Goal: Information Seeking & Learning: Check status

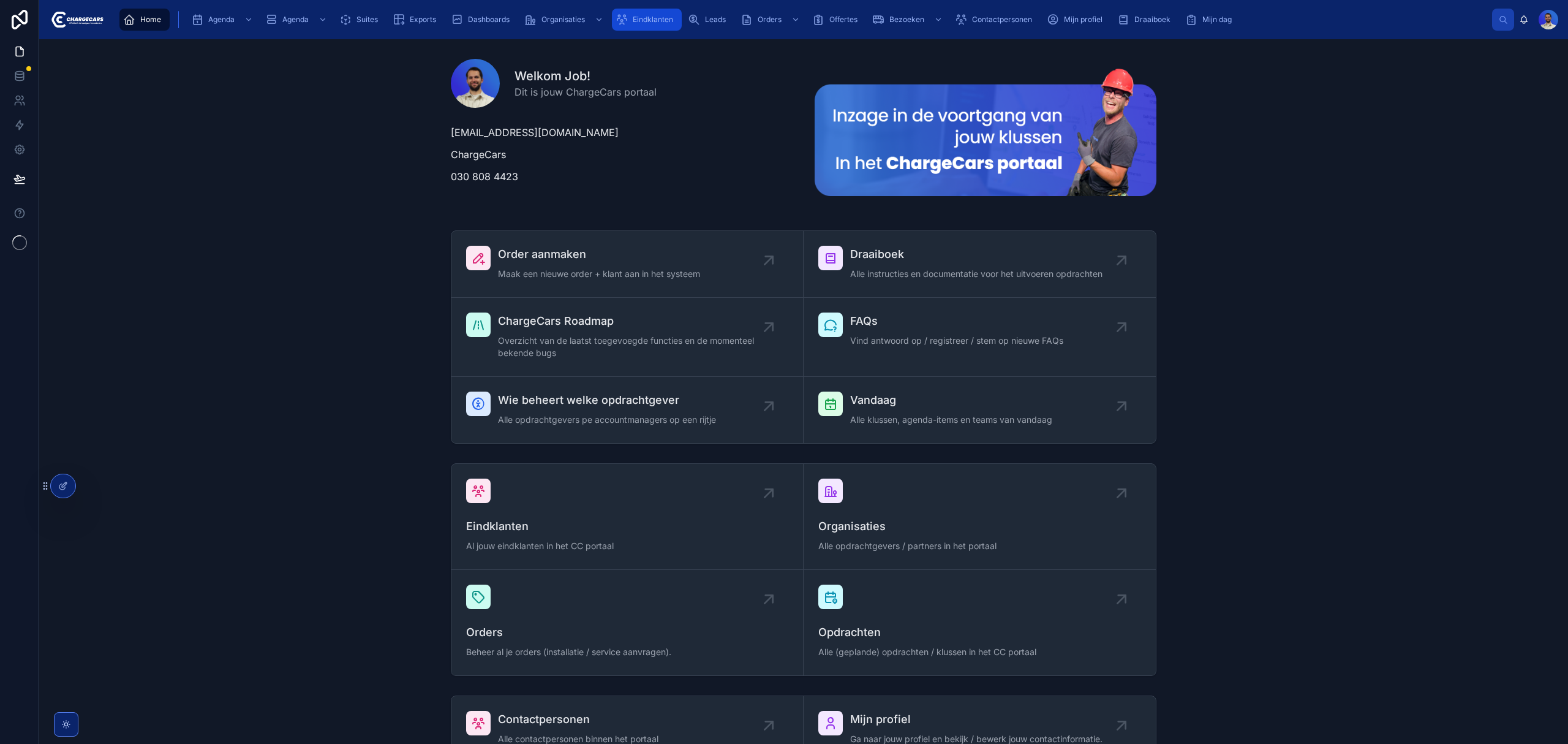
click at [630, 15] on div "Eindklanten" at bounding box center [646, 19] width 62 height 20
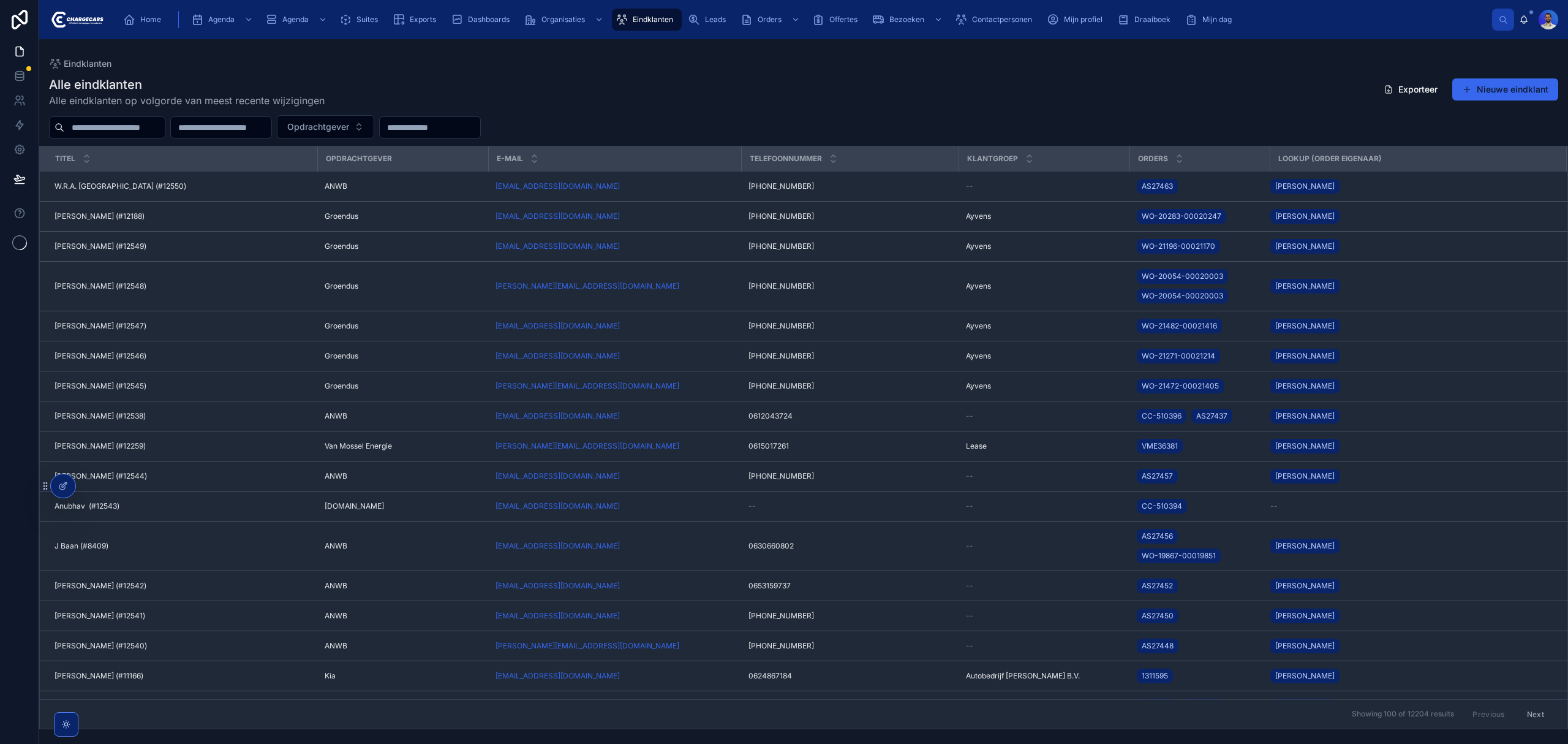
click at [165, 133] on input "text" at bounding box center [114, 127] width 101 height 17
type input "*******"
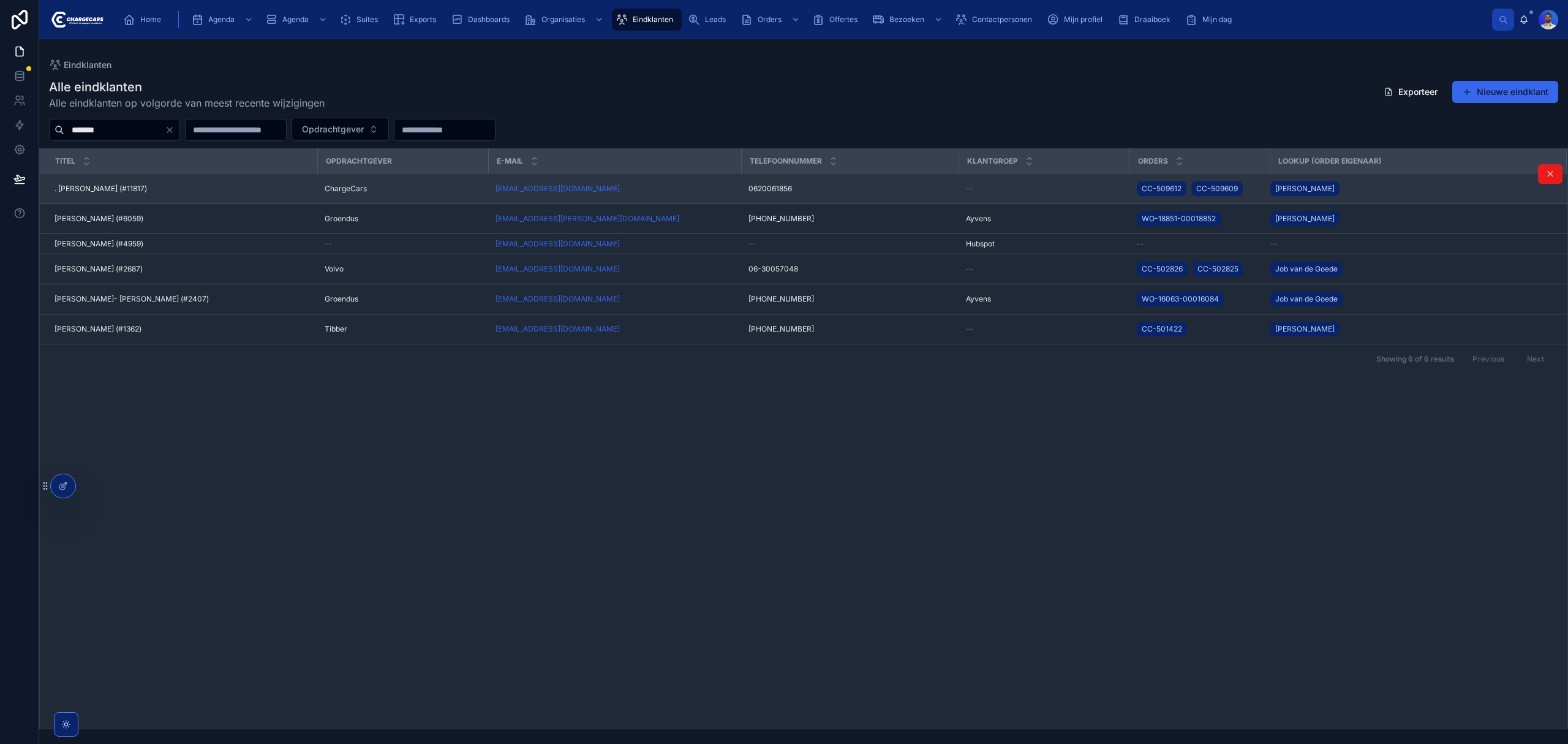
click at [111, 185] on span ". [PERSON_NAME] (#11817)" at bounding box center [101, 189] width 92 height 10
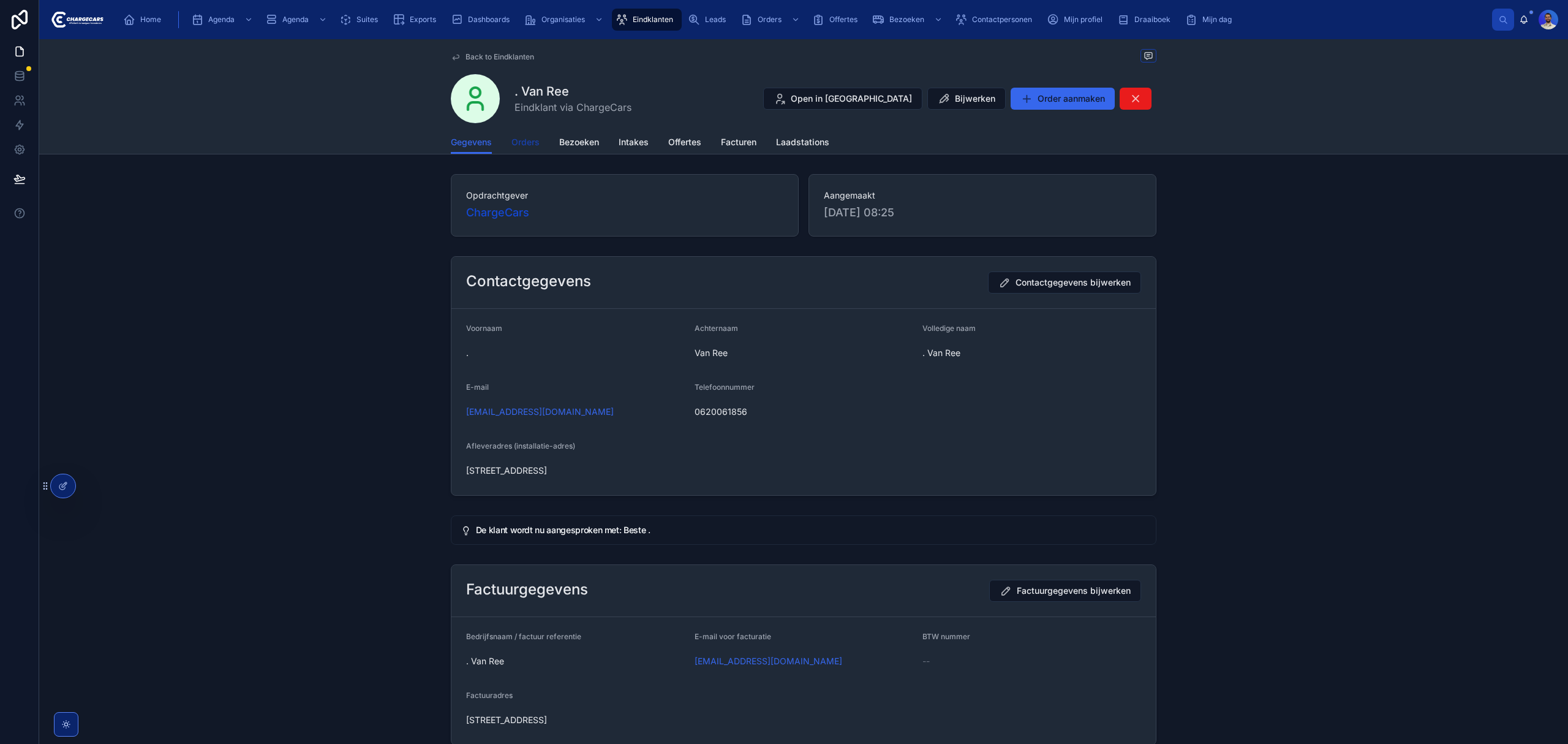
click at [532, 140] on span "Orders" at bounding box center [526, 142] width 28 height 12
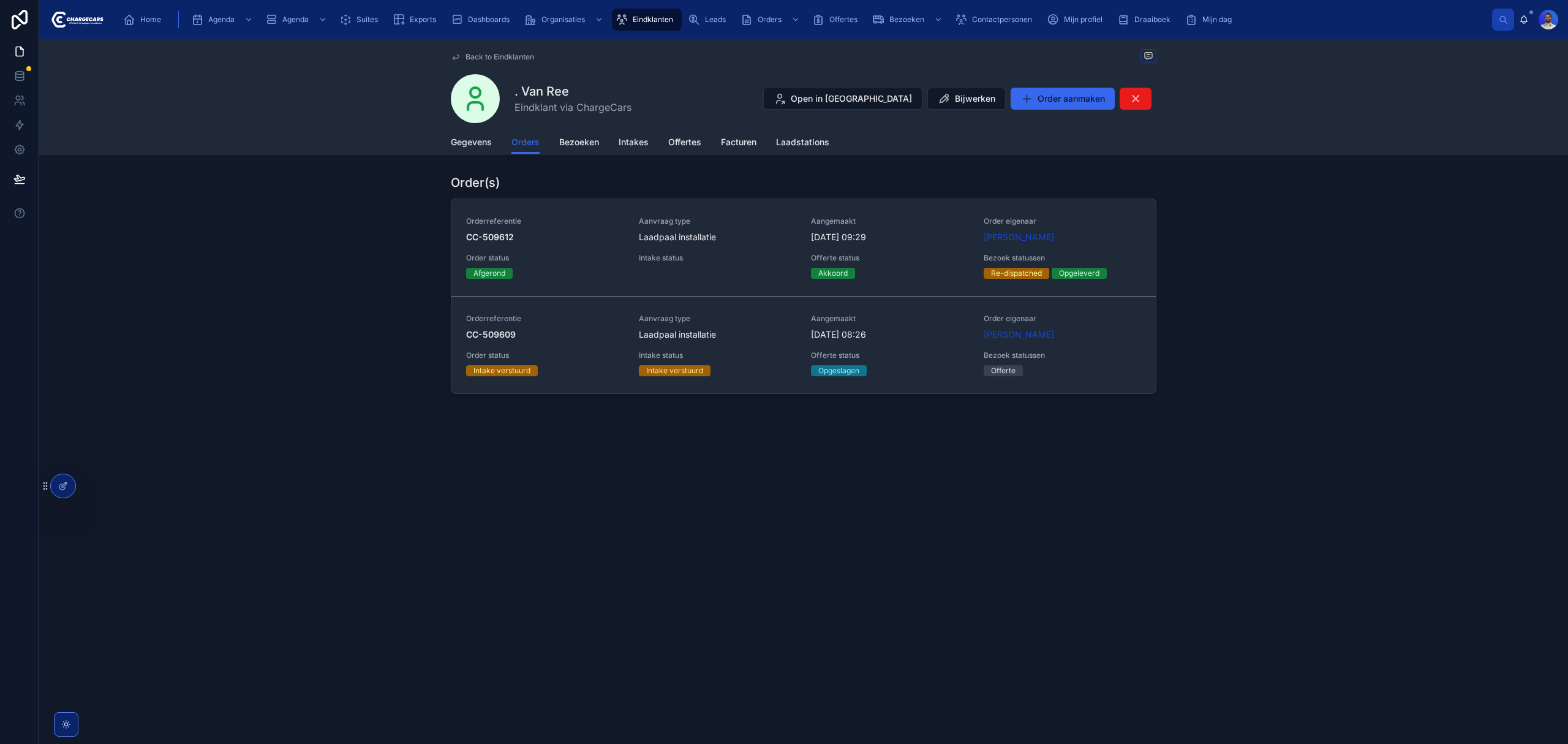
click at [616, 15] on icon "scrollable content" at bounding box center [621, 19] width 12 height 12
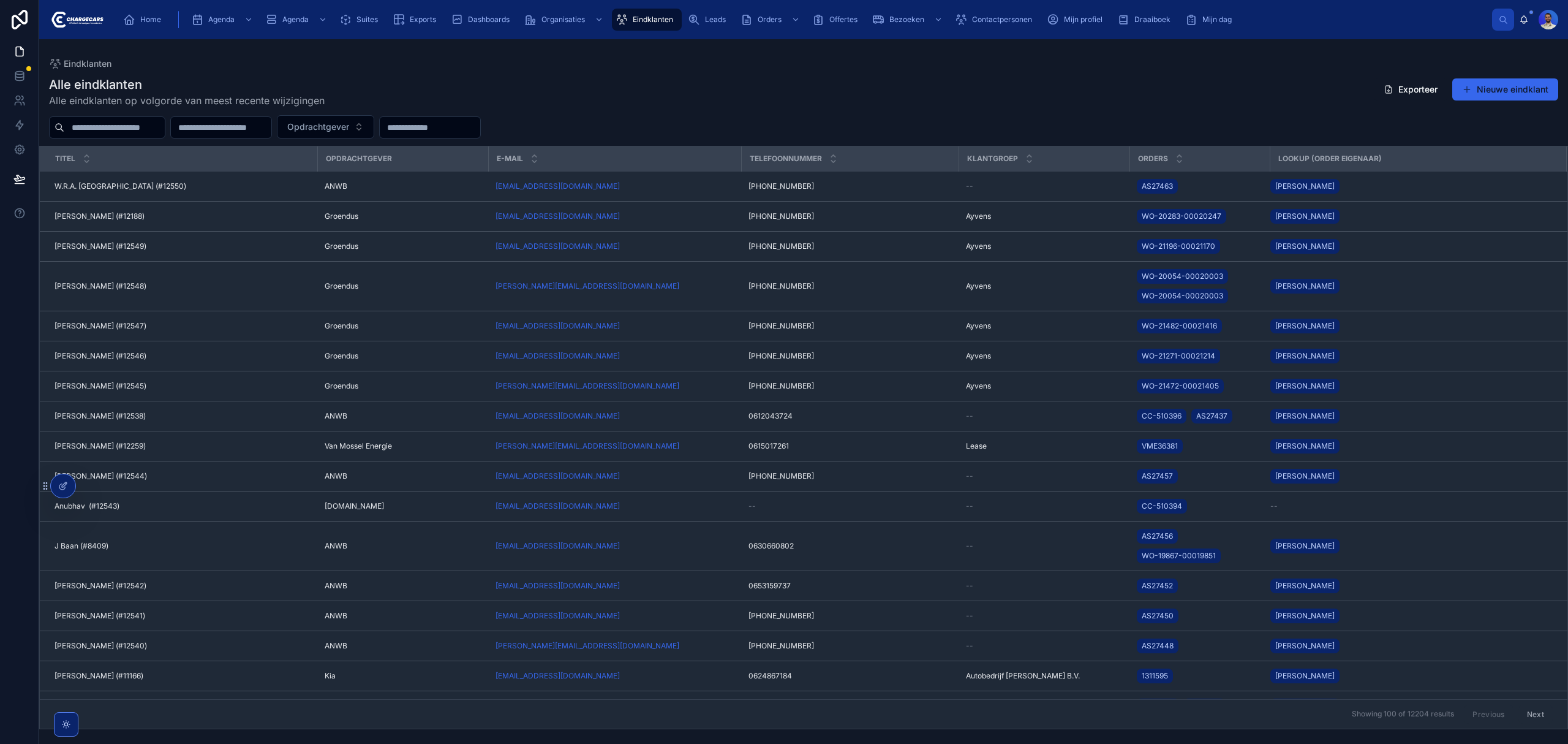
click at [124, 129] on input "text" at bounding box center [114, 127] width 101 height 17
type input "********"
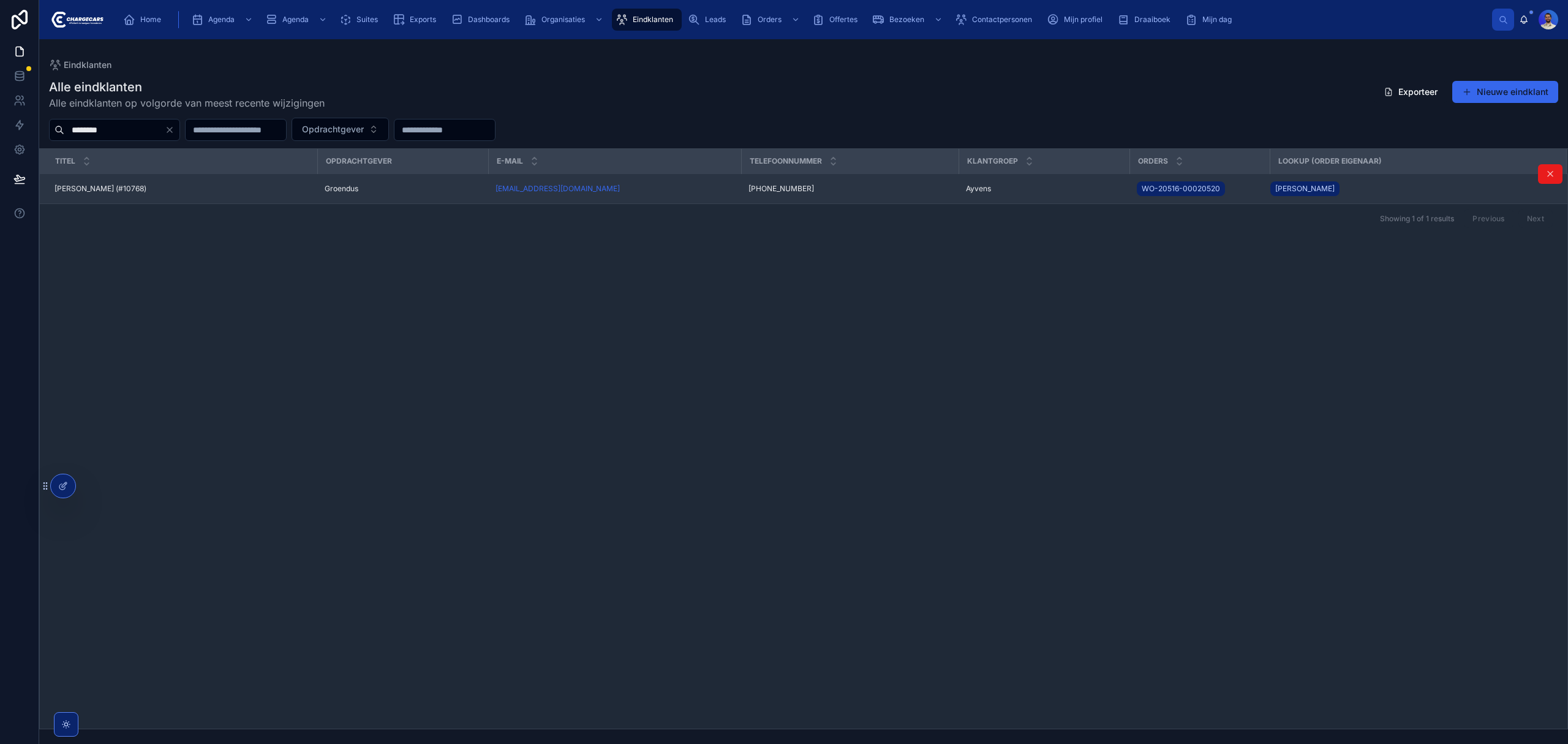
click at [184, 187] on div "[PERSON_NAME] (#10768) [PERSON_NAME] (#10768)" at bounding box center [182, 189] width 255 height 10
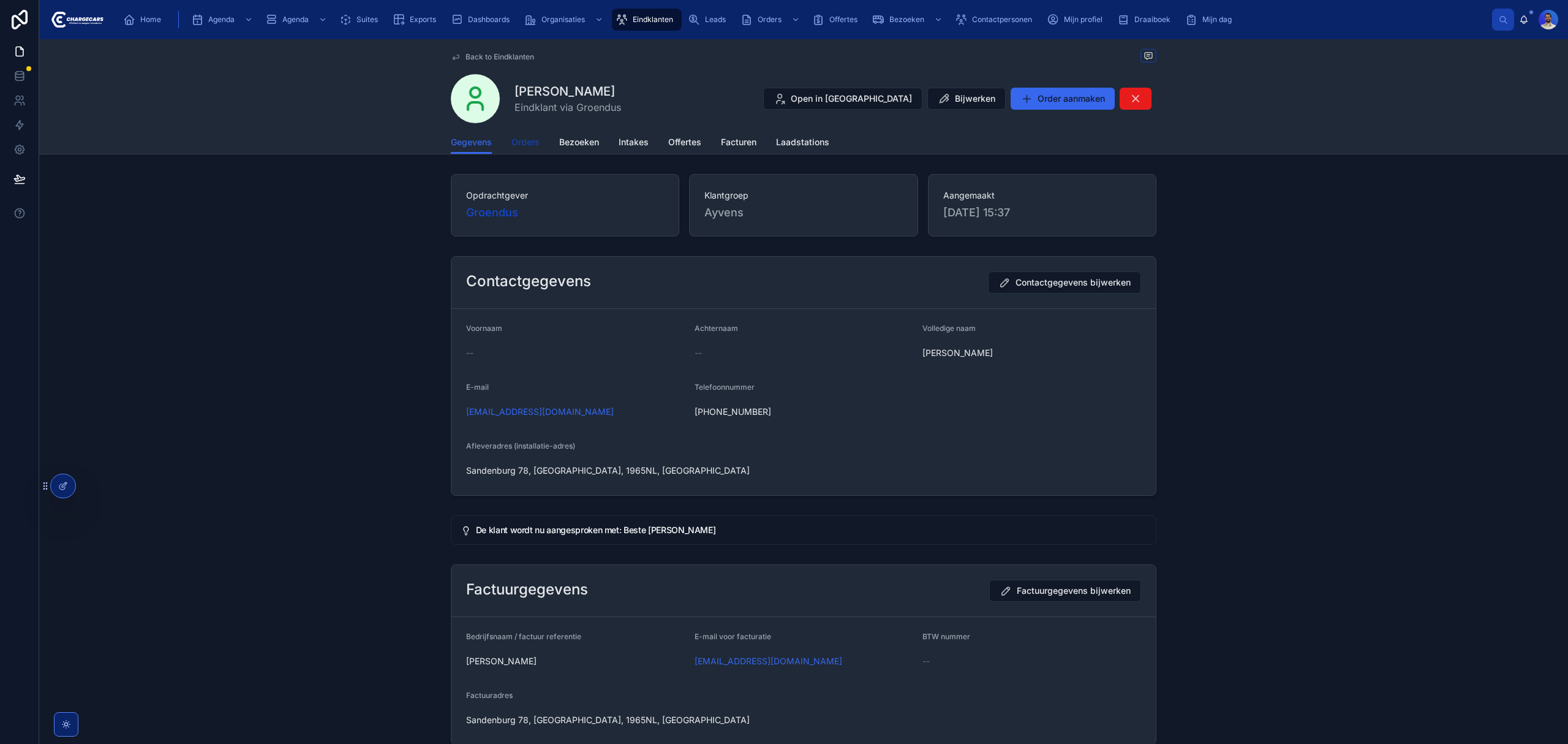
click at [527, 148] on span "Orders" at bounding box center [526, 142] width 28 height 12
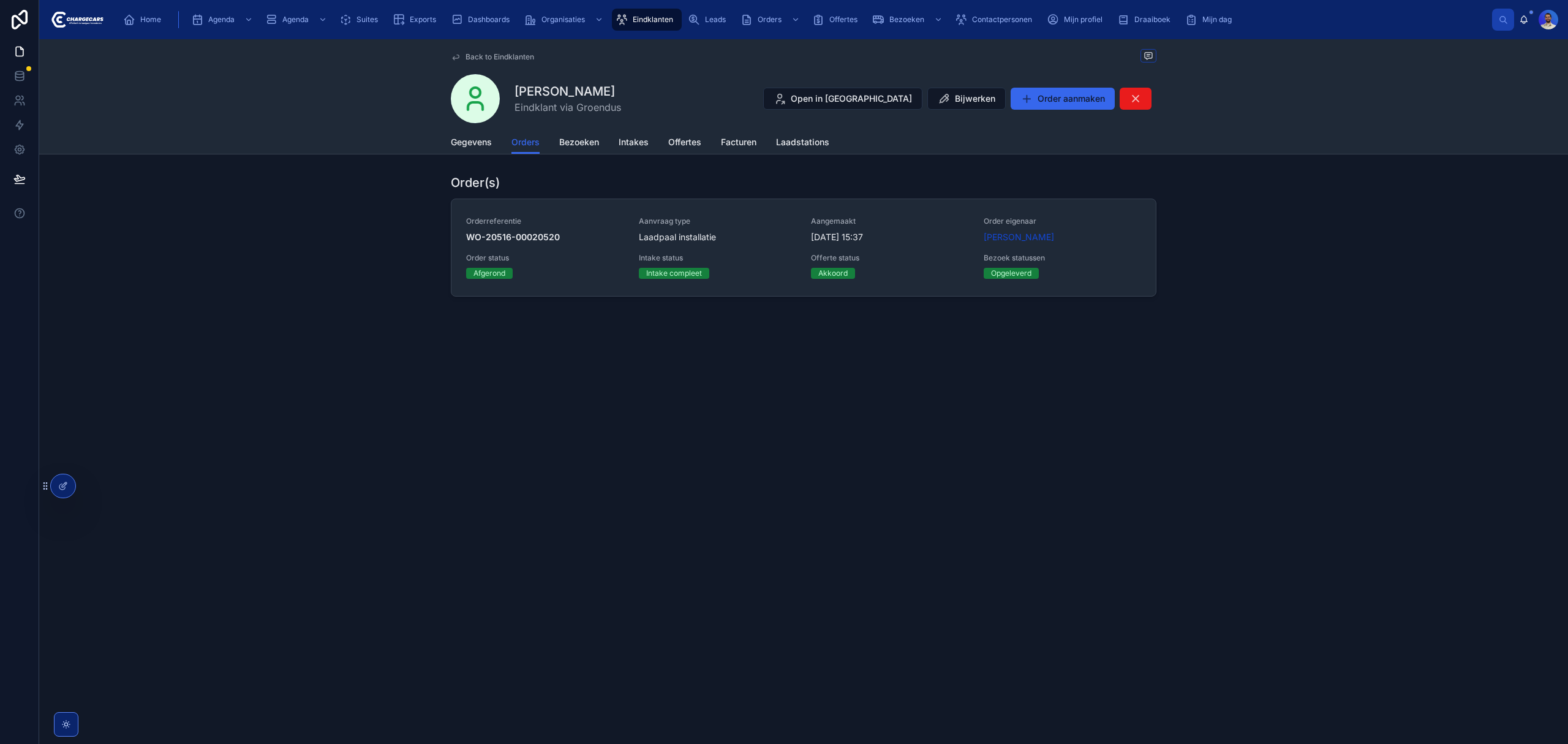
click at [652, 24] on div "Eindklanten" at bounding box center [646, 19] width 62 height 20
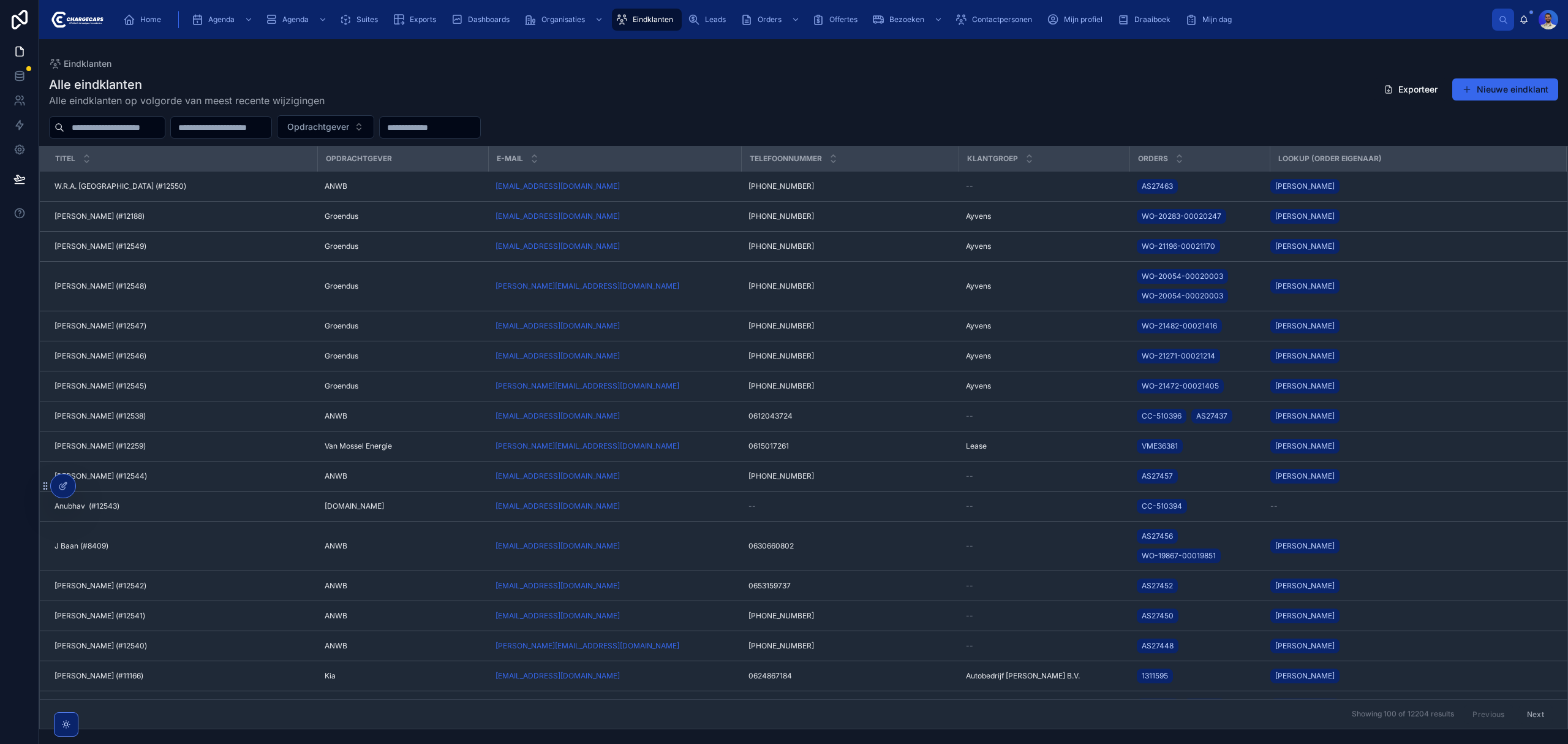
click at [164, 132] on input "text" at bounding box center [114, 127] width 101 height 17
type input "*******"
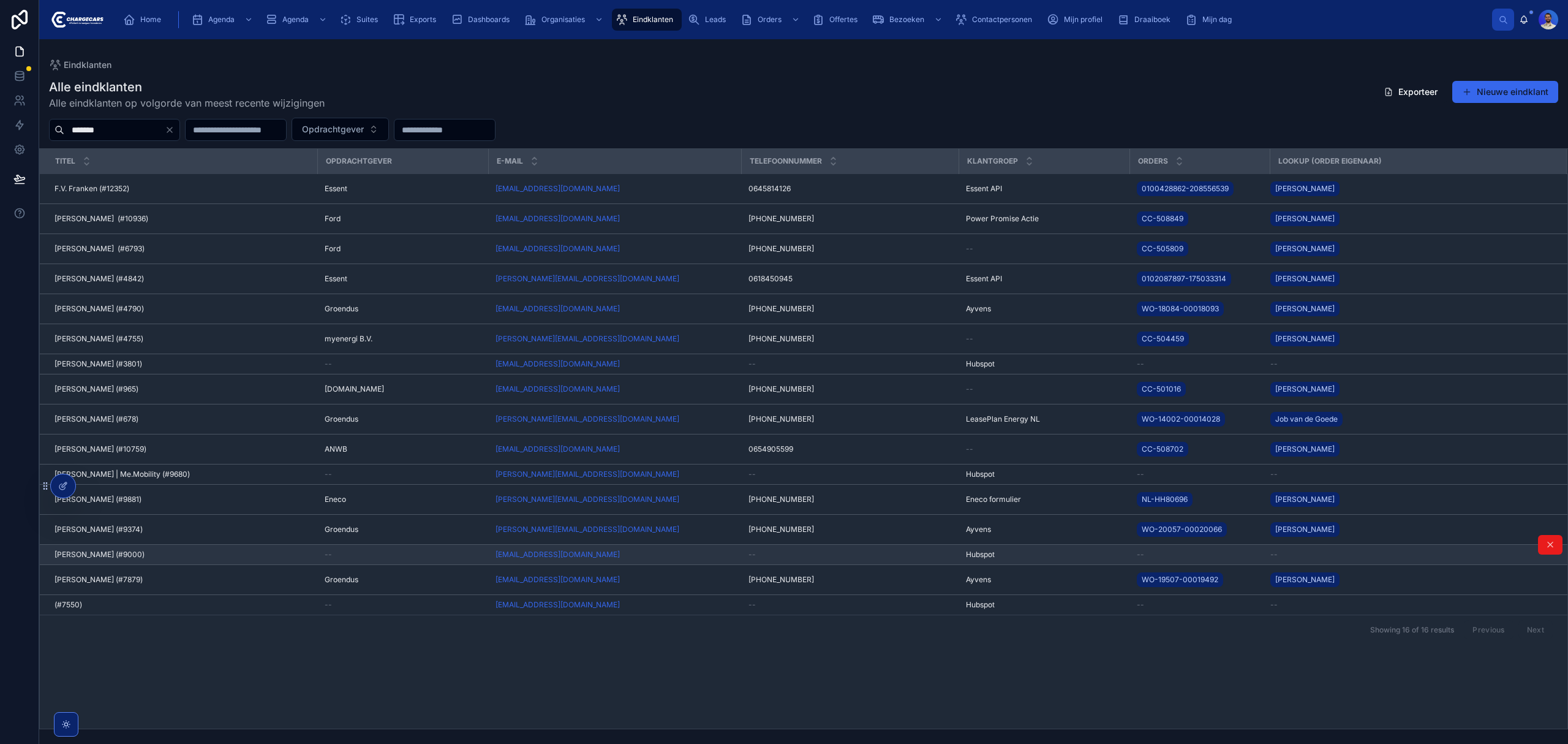
click at [194, 550] on td "[PERSON_NAME] (#9000) [PERSON_NAME] (#9000)" at bounding box center [178, 555] width 278 height 21
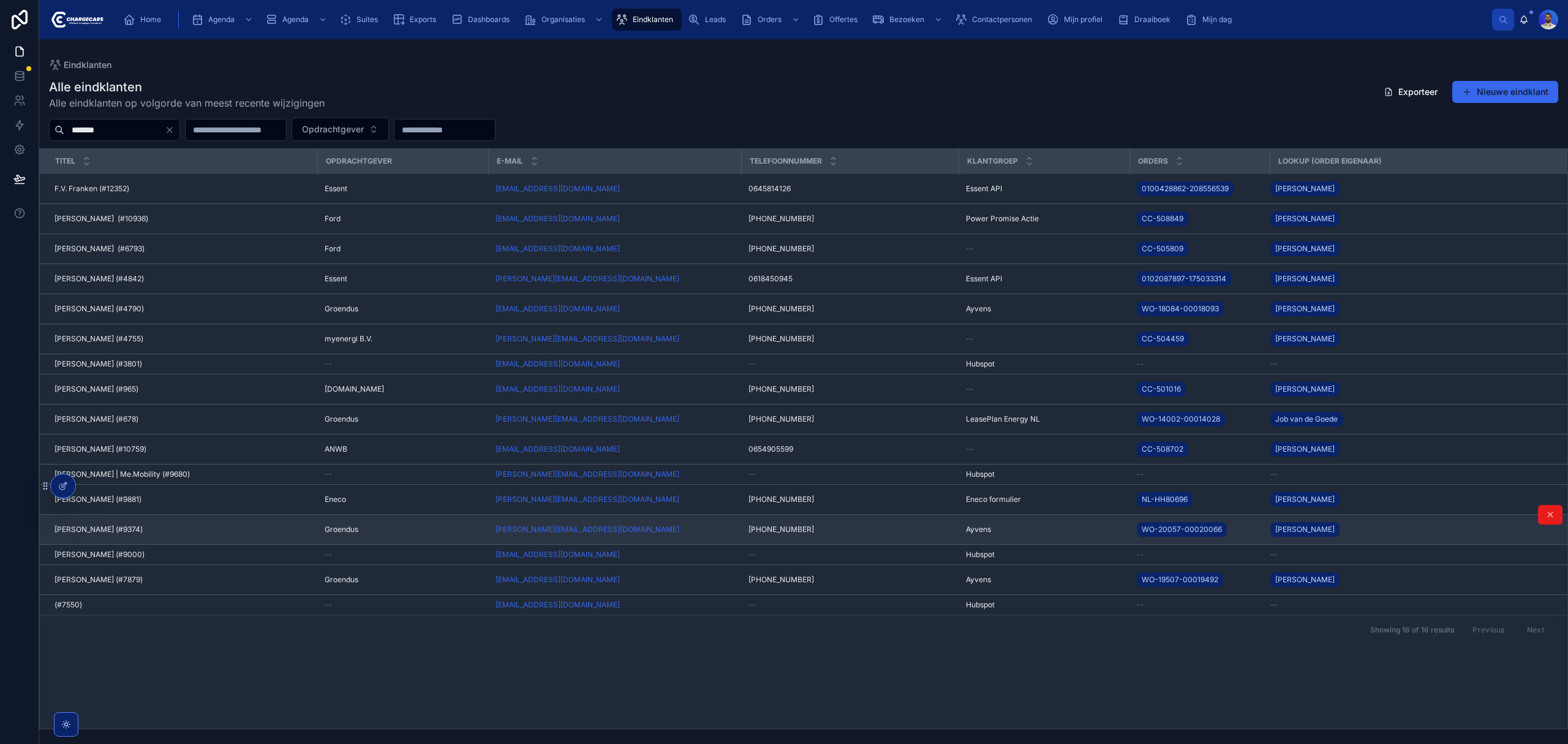
click at [103, 533] on span "[PERSON_NAME] (#9374)" at bounding box center [99, 529] width 89 height 10
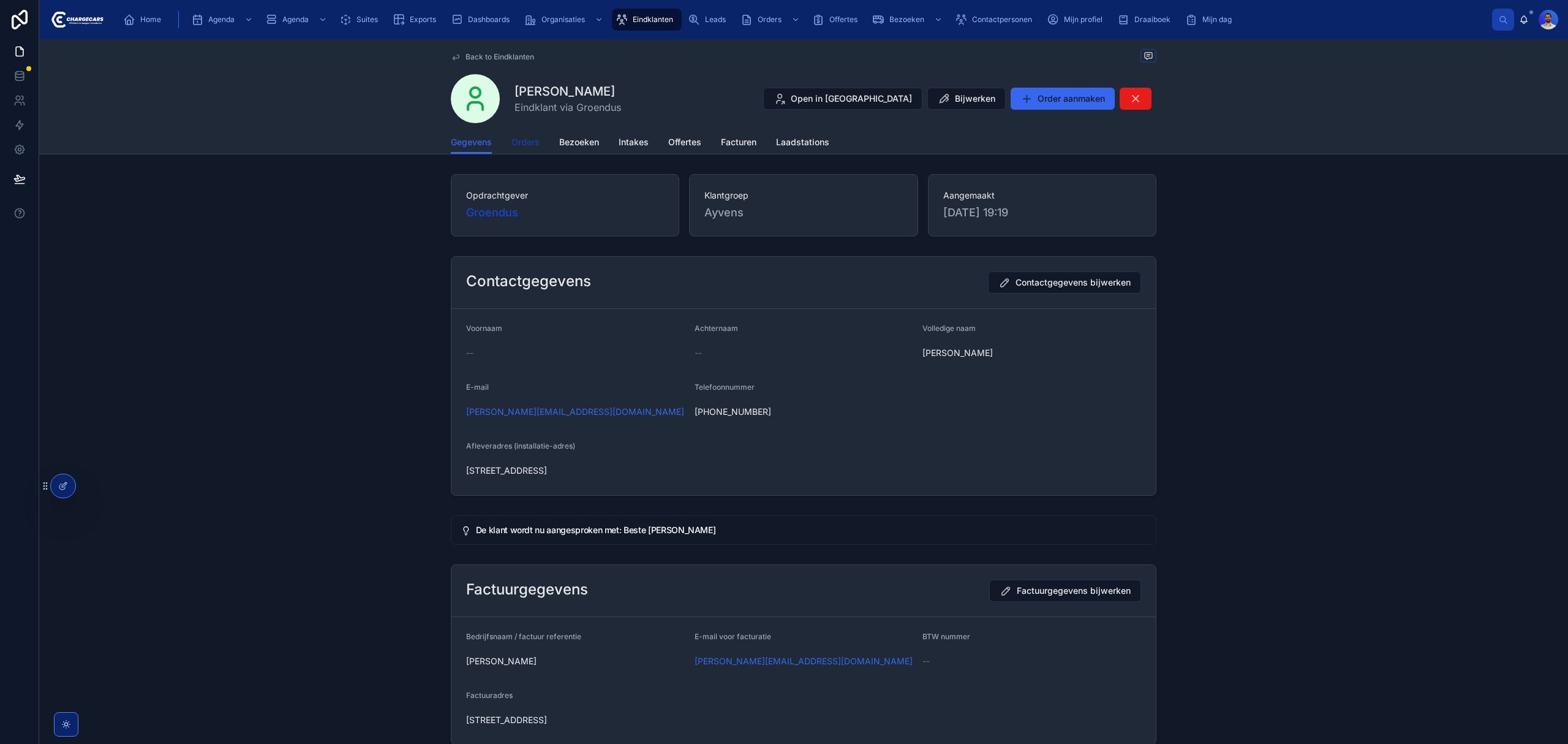
click at [521, 146] on span "Orders" at bounding box center [526, 142] width 28 height 12
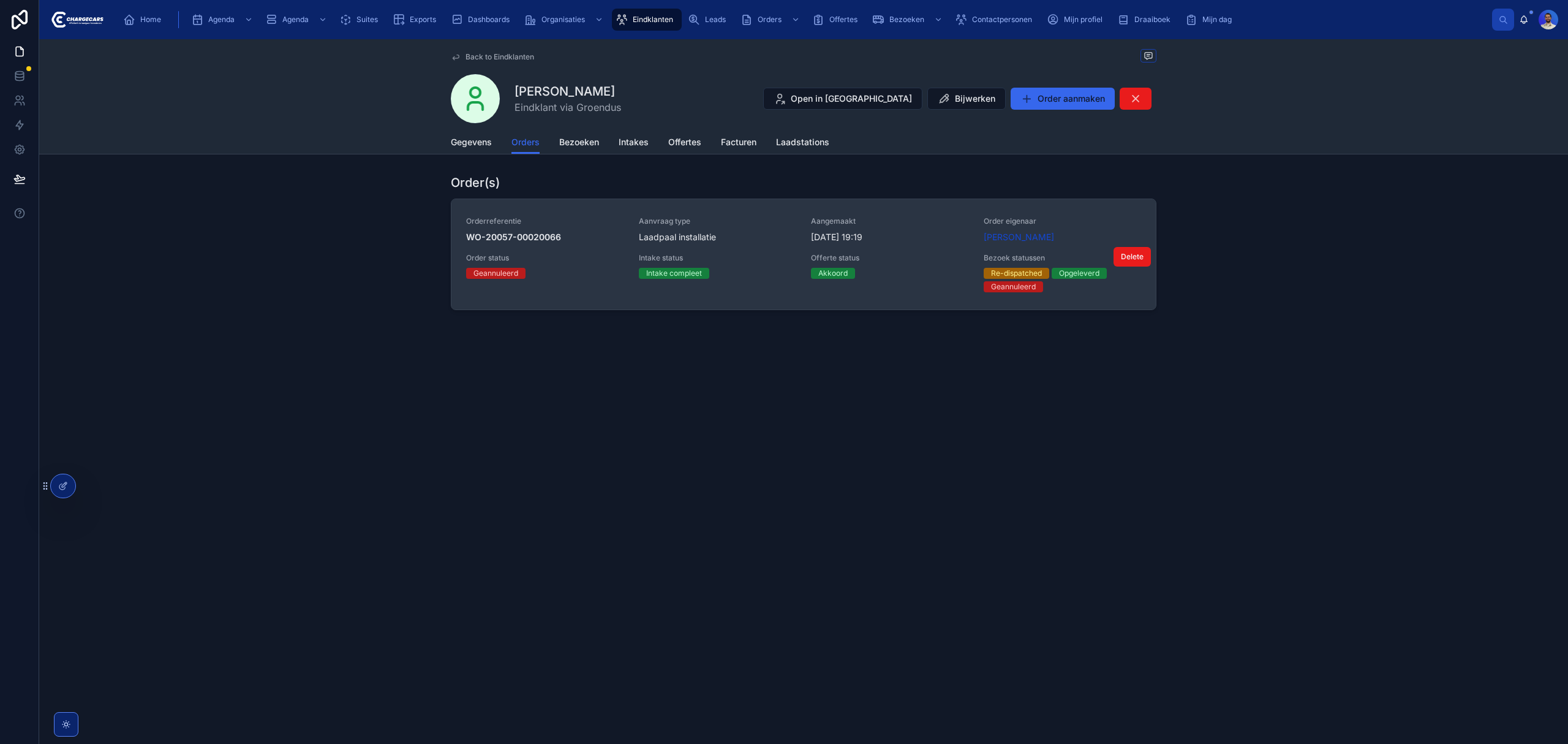
click at [920, 246] on div "Orderreferentie WO-20057-00020066 Aanvraag type Laadpaal installatie Aangemaakt…" at bounding box center [804, 254] width 675 height 76
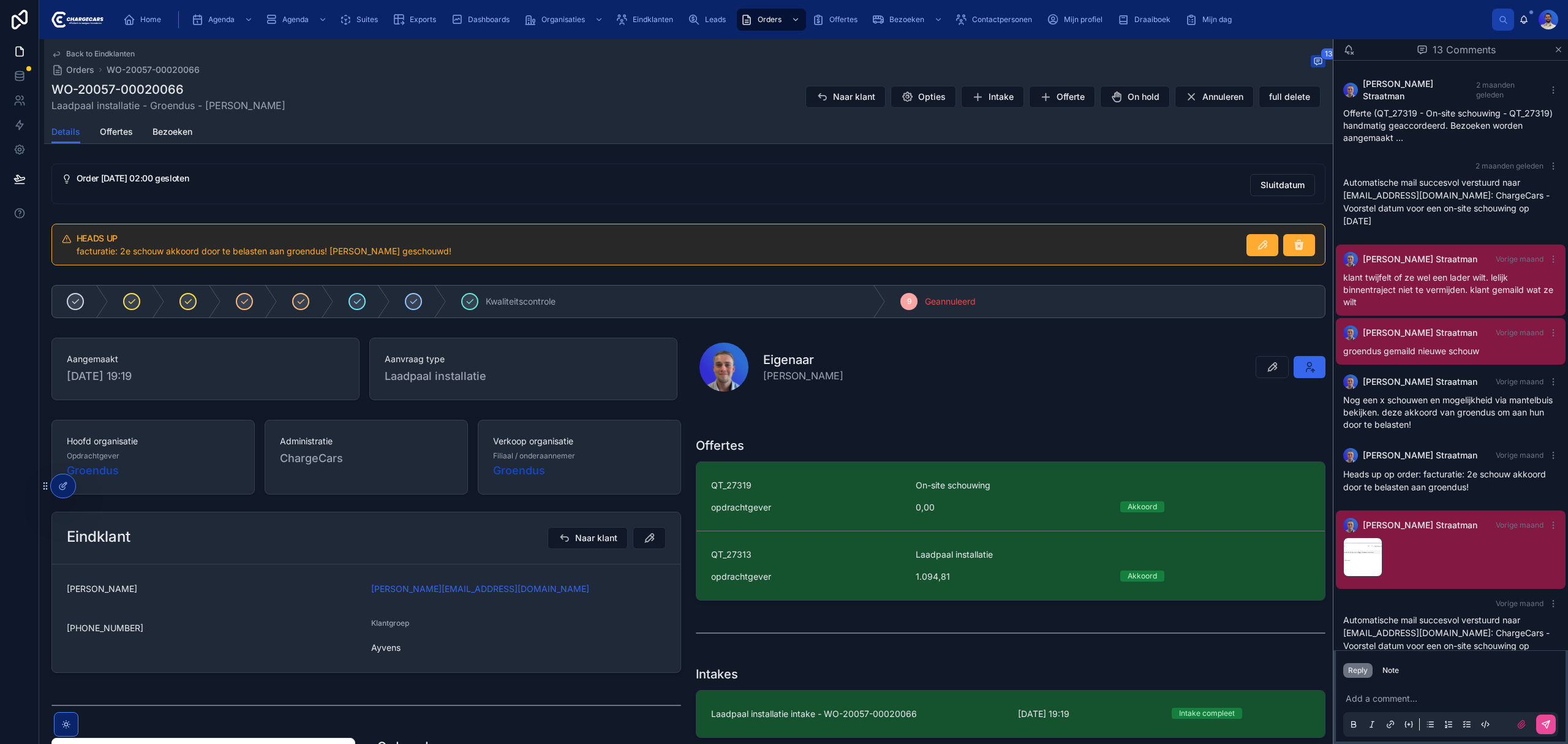
scroll to position [377, 0]
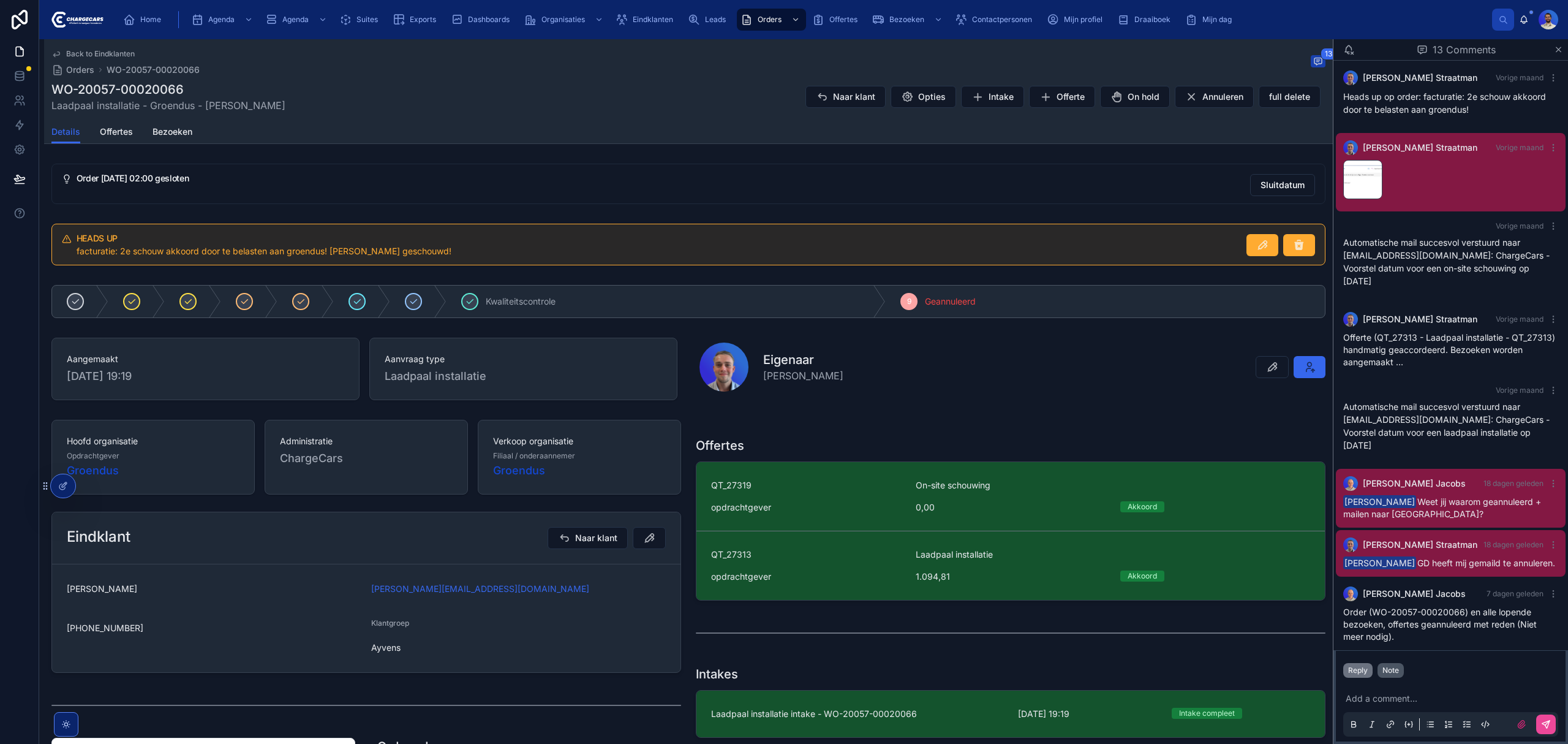
click at [1388, 672] on div "Note" at bounding box center [1391, 670] width 17 height 10
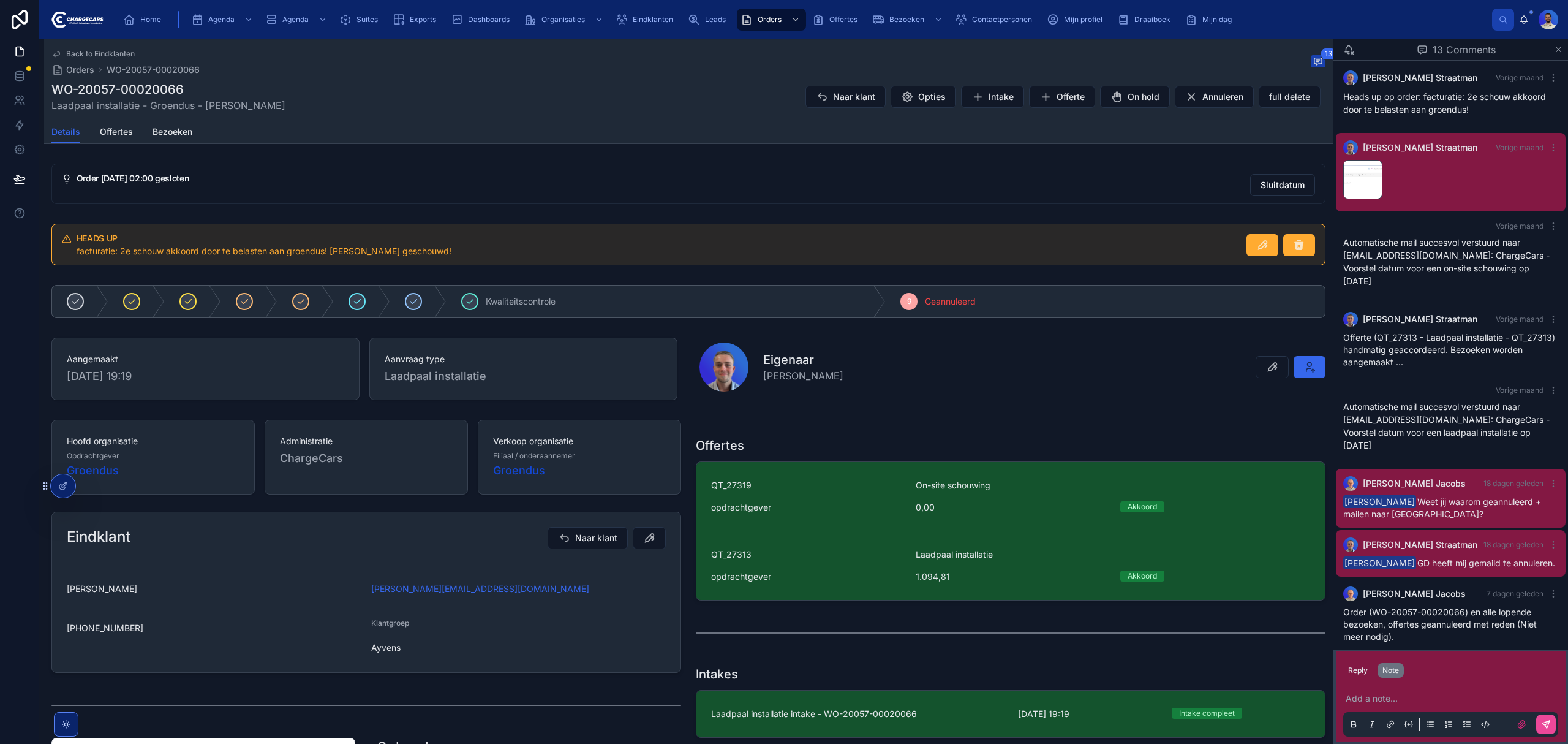
click at [1379, 698] on p at bounding box center [1453, 698] width 215 height 12
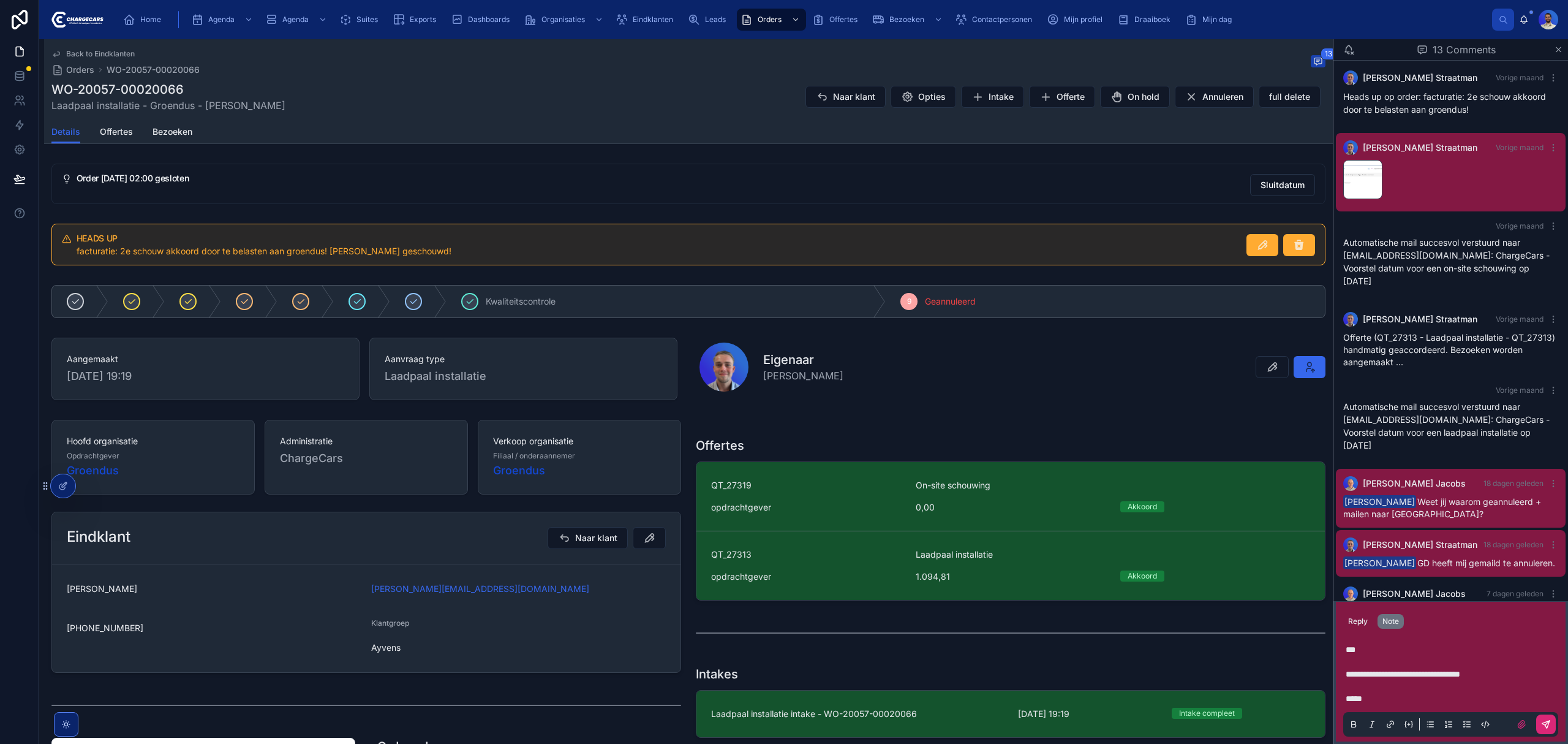
click at [1546, 717] on button at bounding box center [1546, 724] width 20 height 20
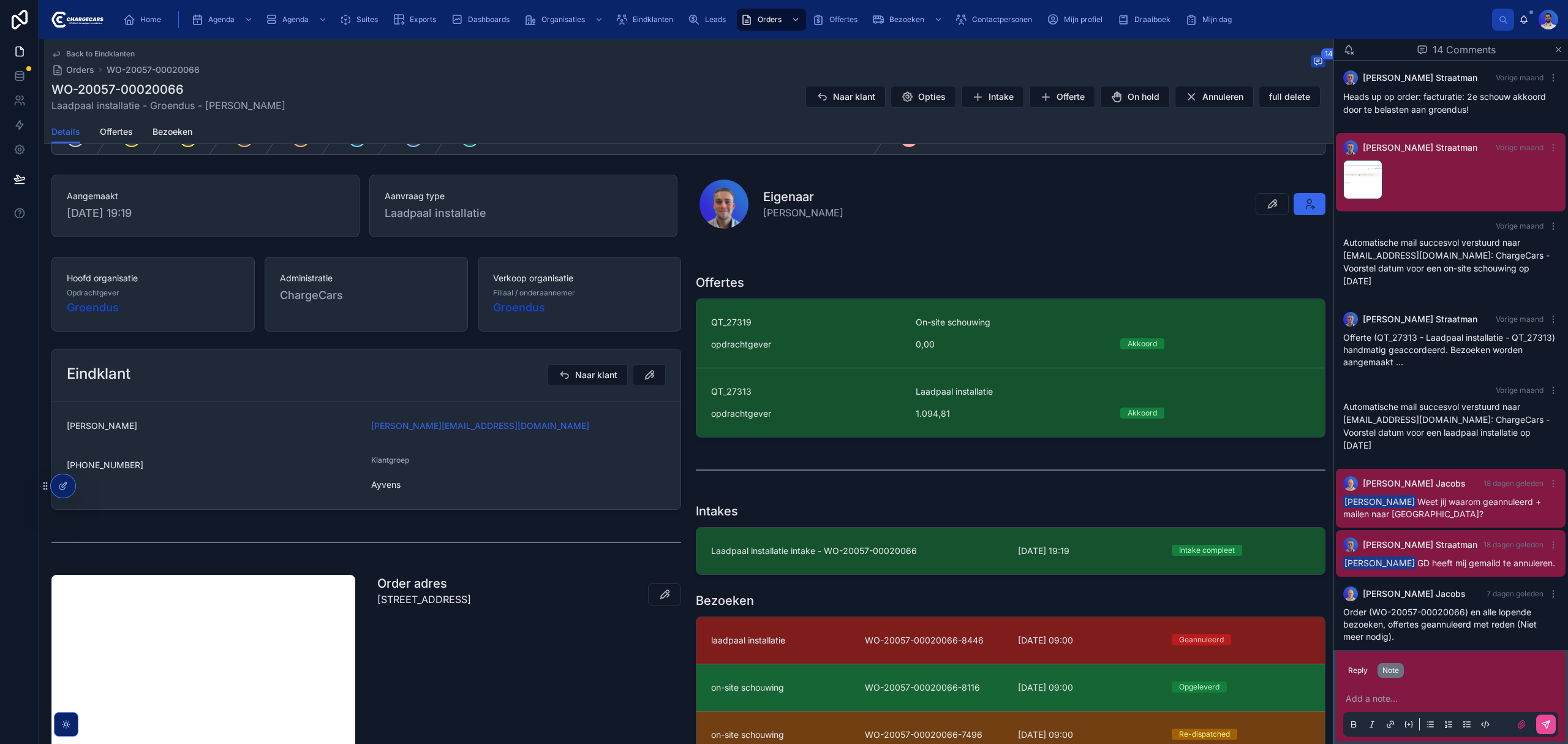
scroll to position [466, 0]
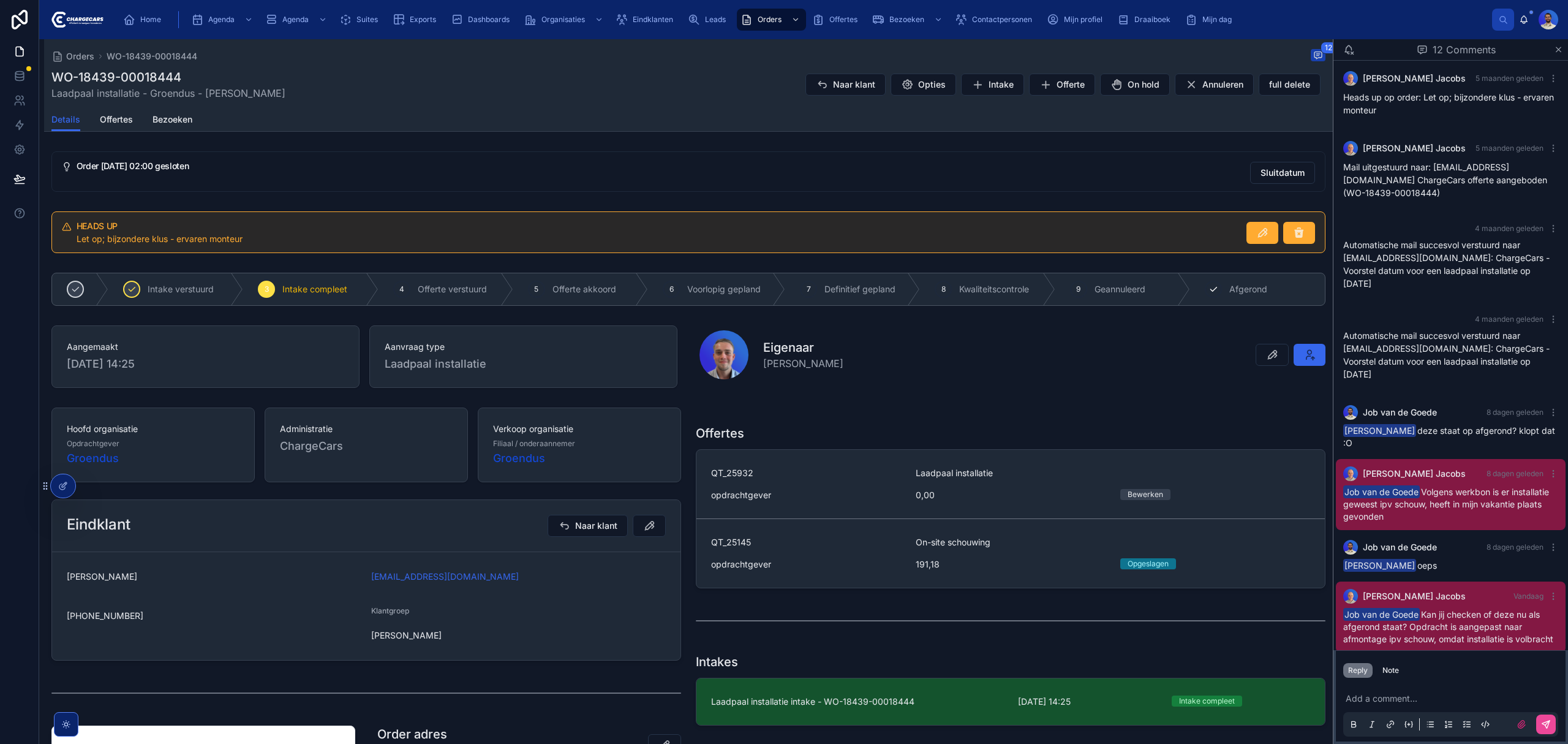
click at [1223, 301] on div "10 Afgerond" at bounding box center [1258, 289] width 135 height 32
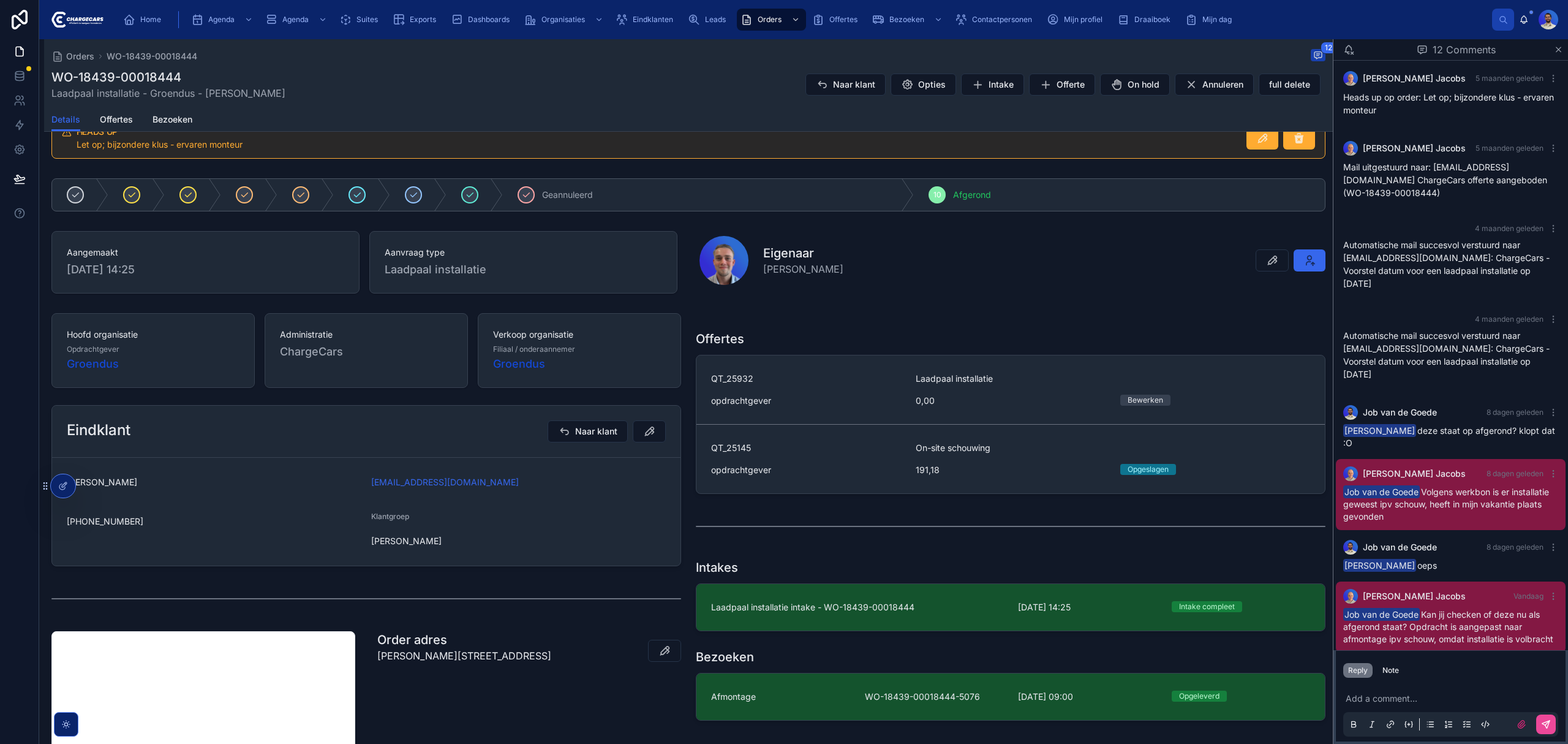
scroll to position [245, 0]
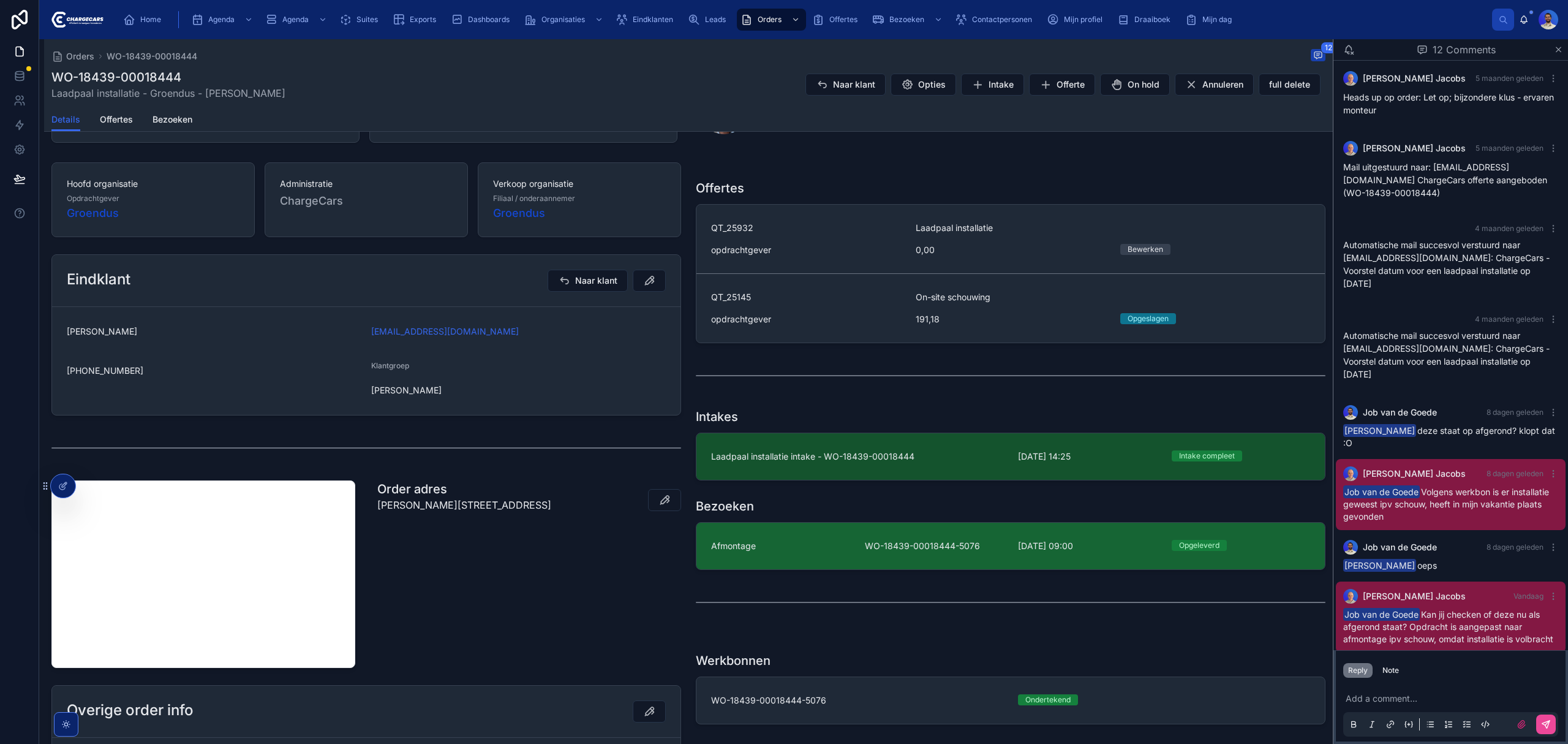
click at [915, 530] on link "Afmontage WO-18439-00018444-5076 21-5-2025 09:00 Opgeleverd" at bounding box center [1011, 546] width 628 height 47
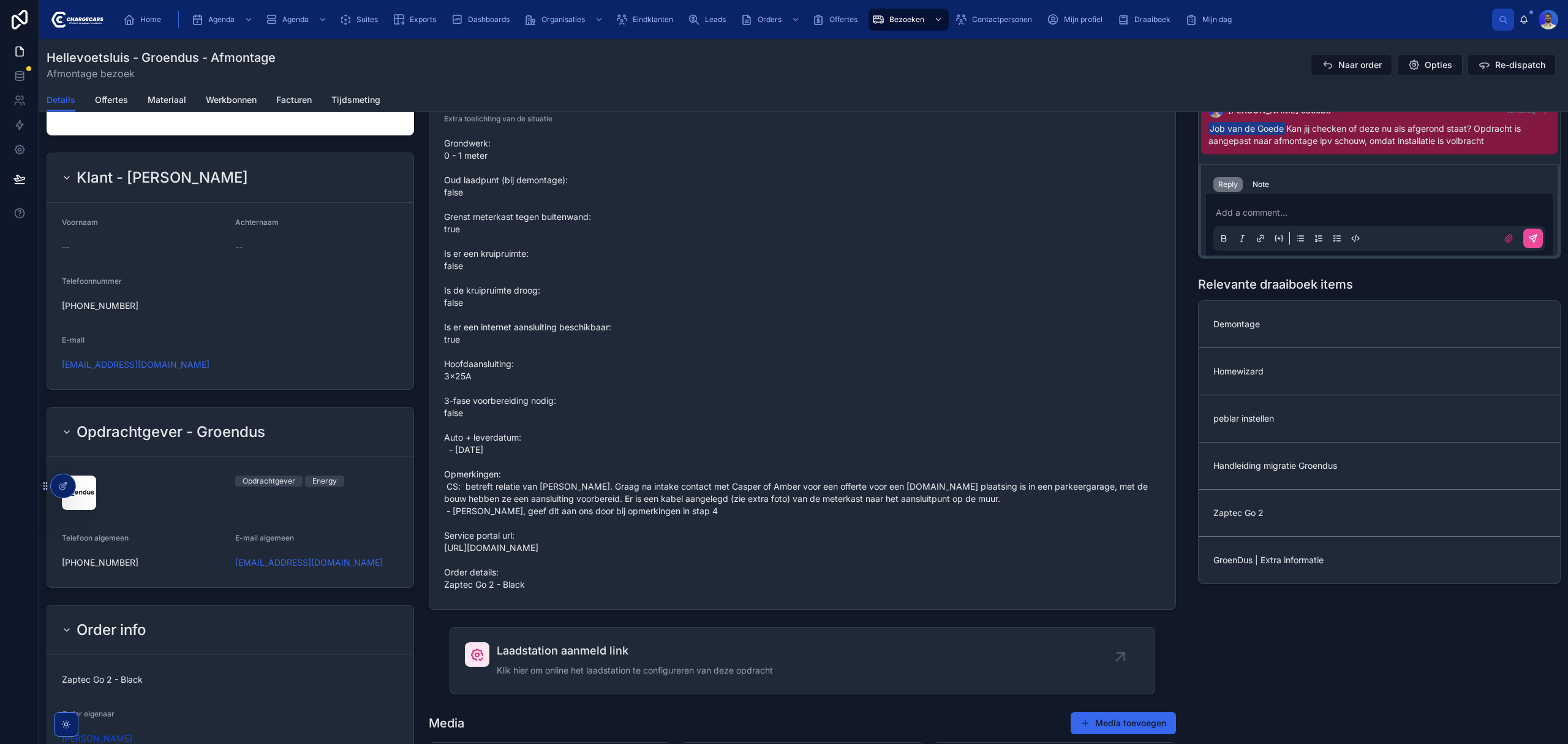
scroll to position [735, 0]
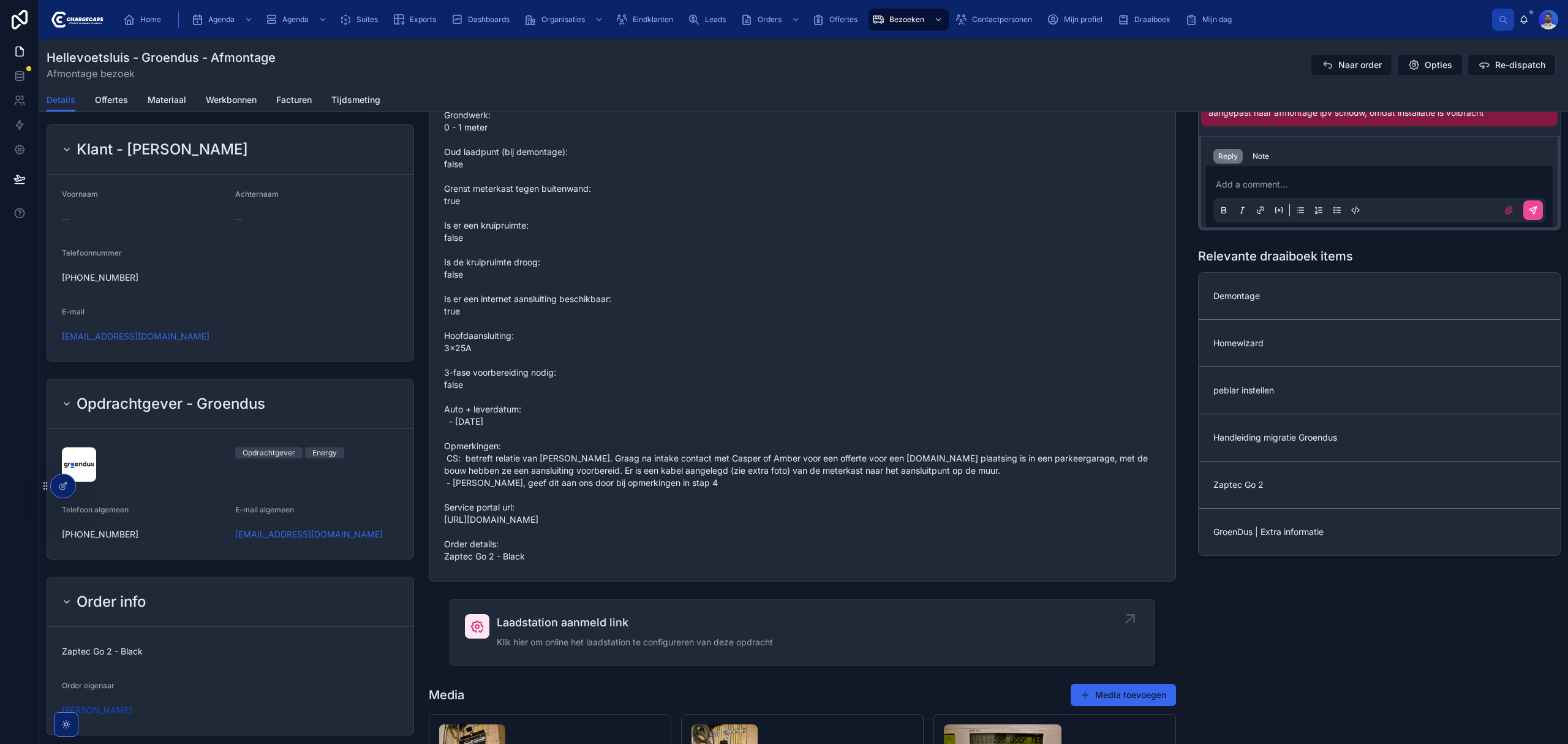
click at [581, 625] on span "Laadstation aanmeld link" at bounding box center [635, 622] width 276 height 17
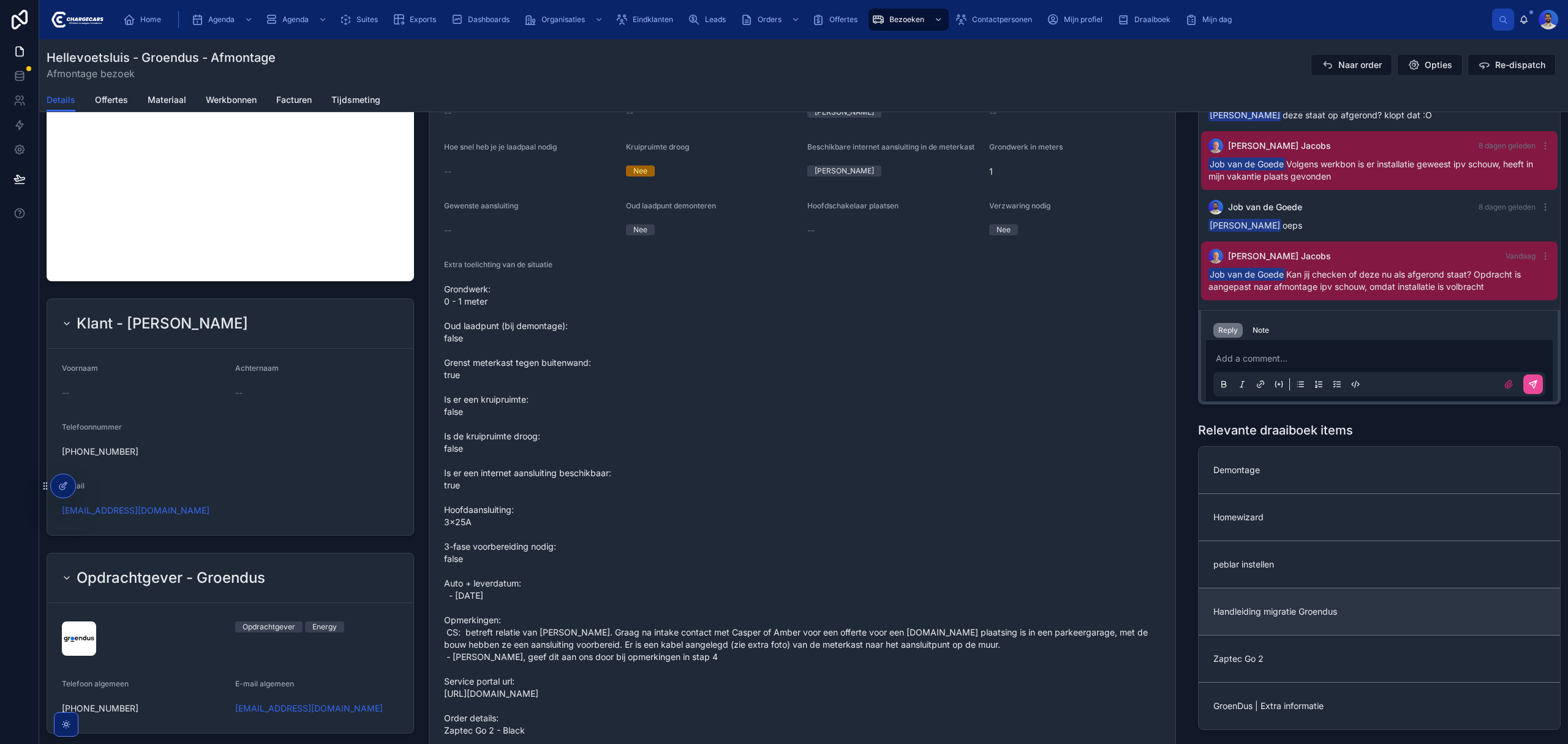
scroll to position [408, 0]
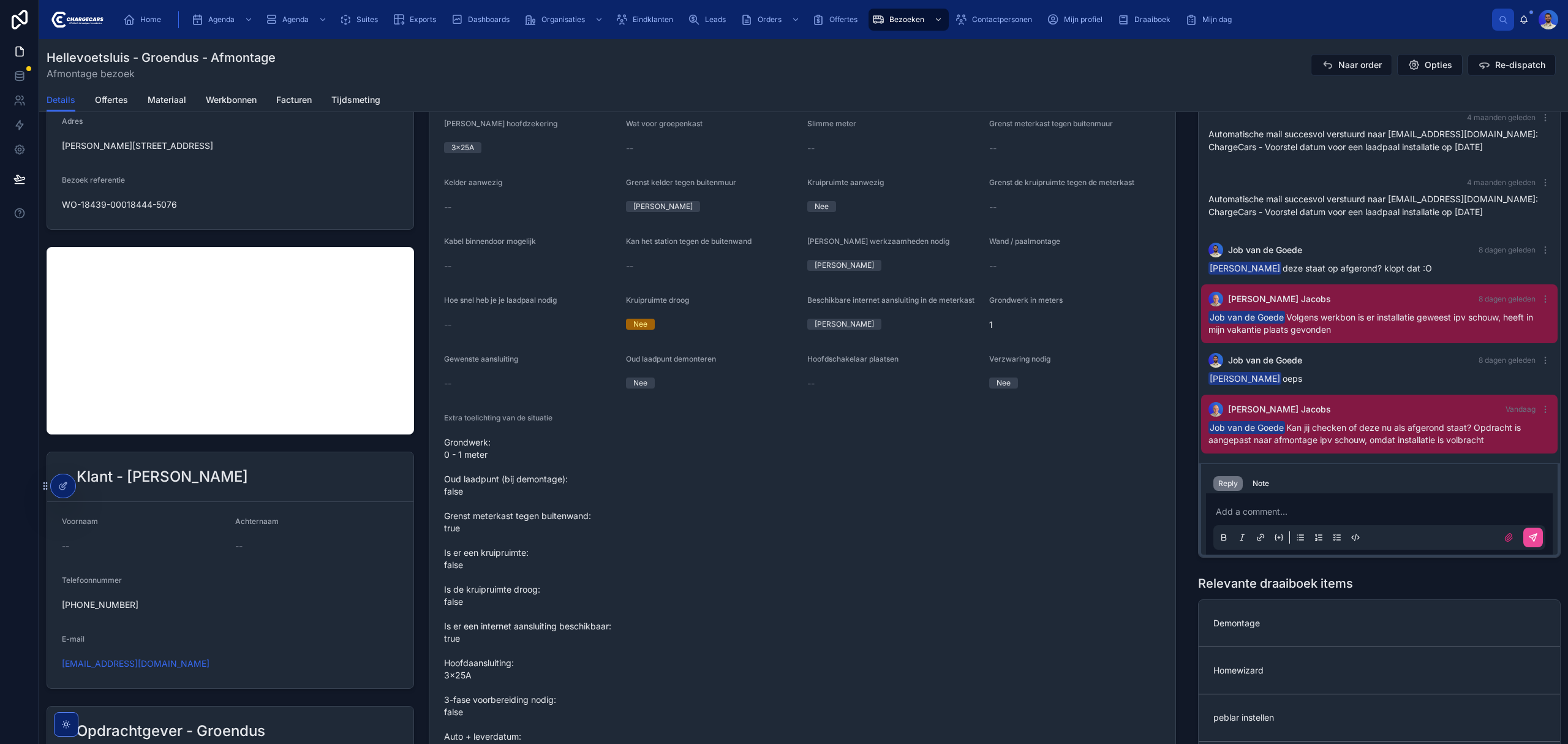
click at [1252, 474] on div "Reply Note" at bounding box center [1379, 483] width 347 height 20
click at [1252, 482] on div "Note" at bounding box center [1261, 483] width 17 height 10
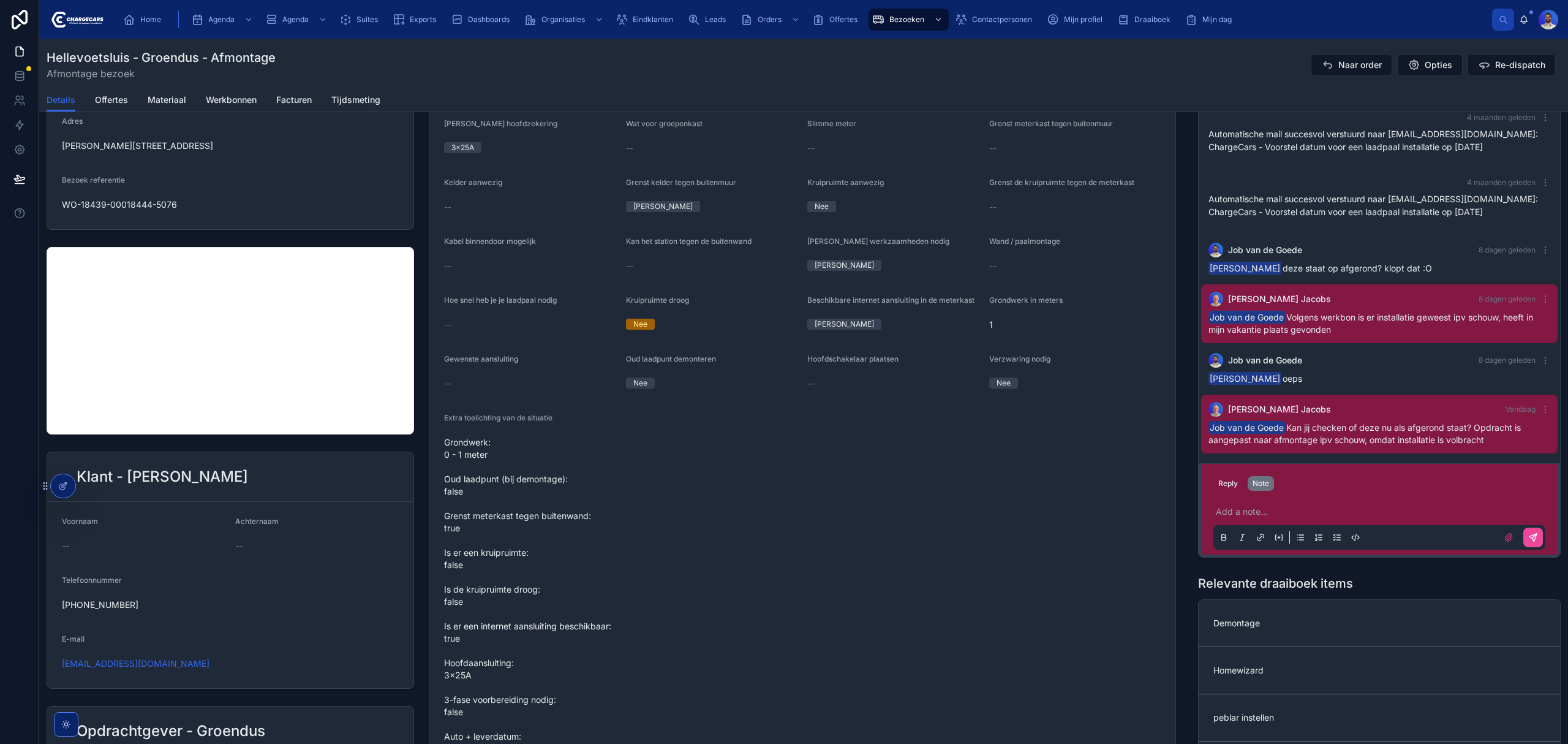
click at [1245, 514] on p at bounding box center [1382, 511] width 332 height 12
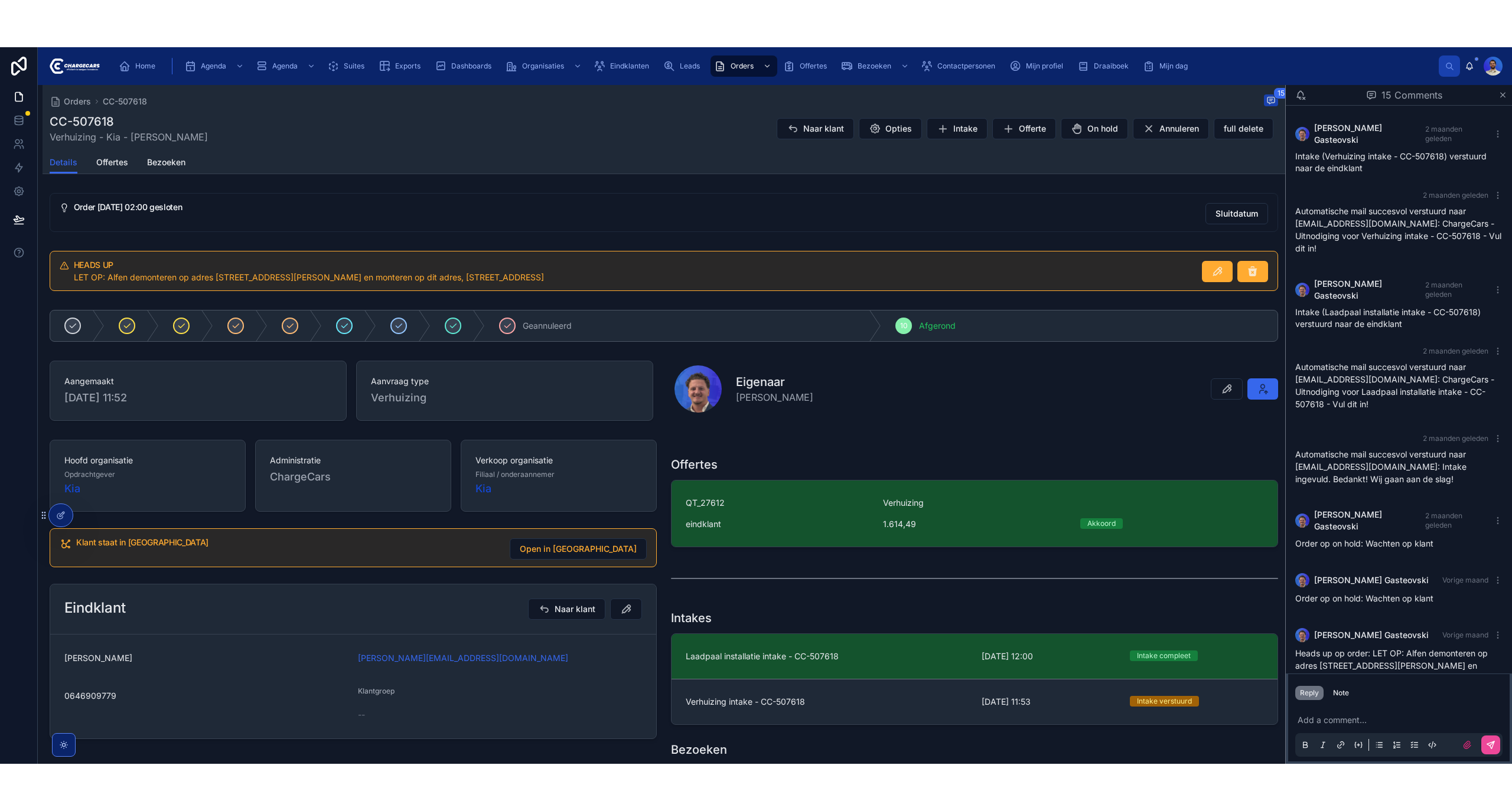
scroll to position [484, 0]
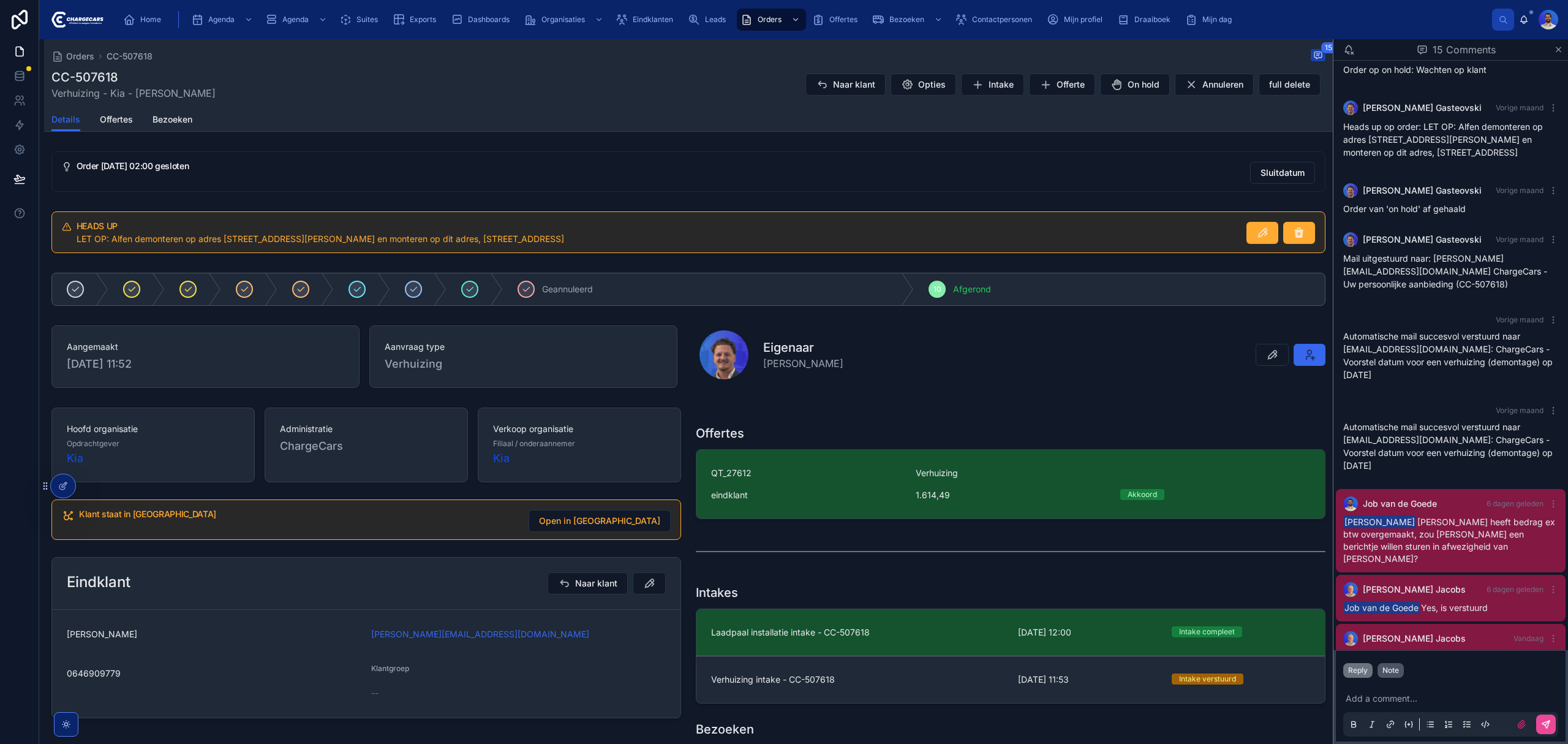
click at [1394, 670] on div "Note" at bounding box center [1391, 670] width 17 height 10
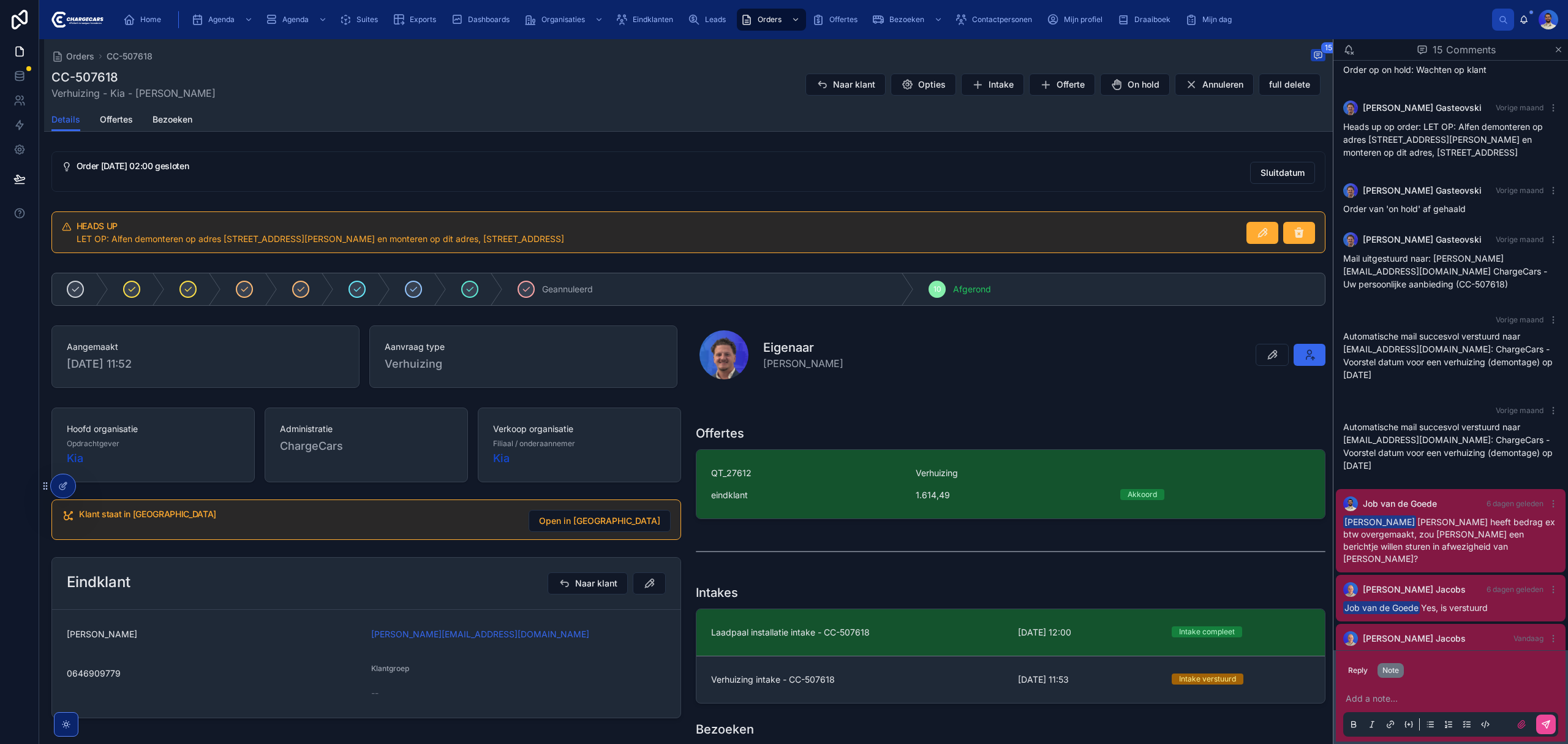
click at [1373, 696] on p at bounding box center [1453, 698] width 215 height 12
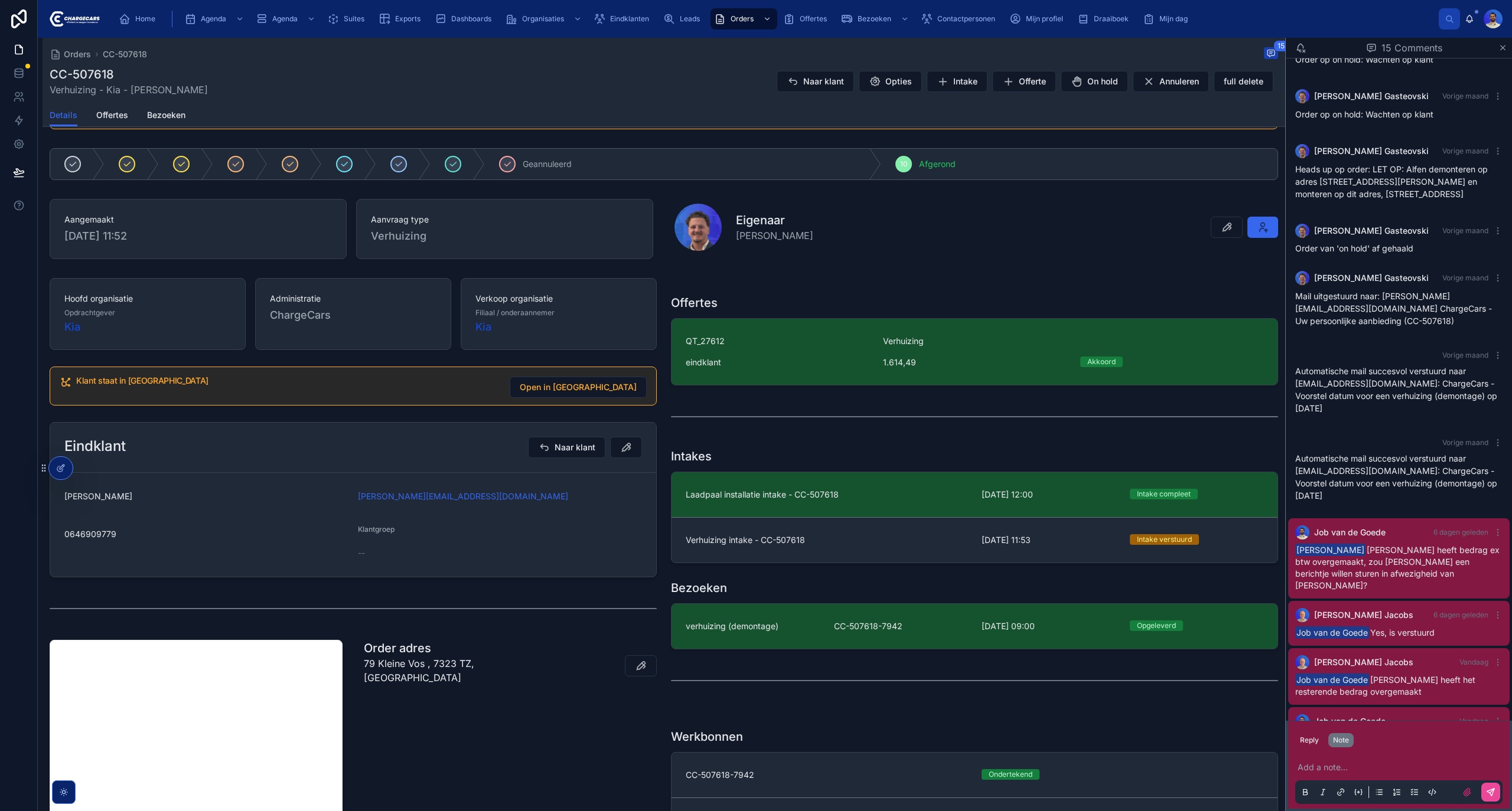
scroll to position [0, 0]
